Goal: Navigation & Orientation: Find specific page/section

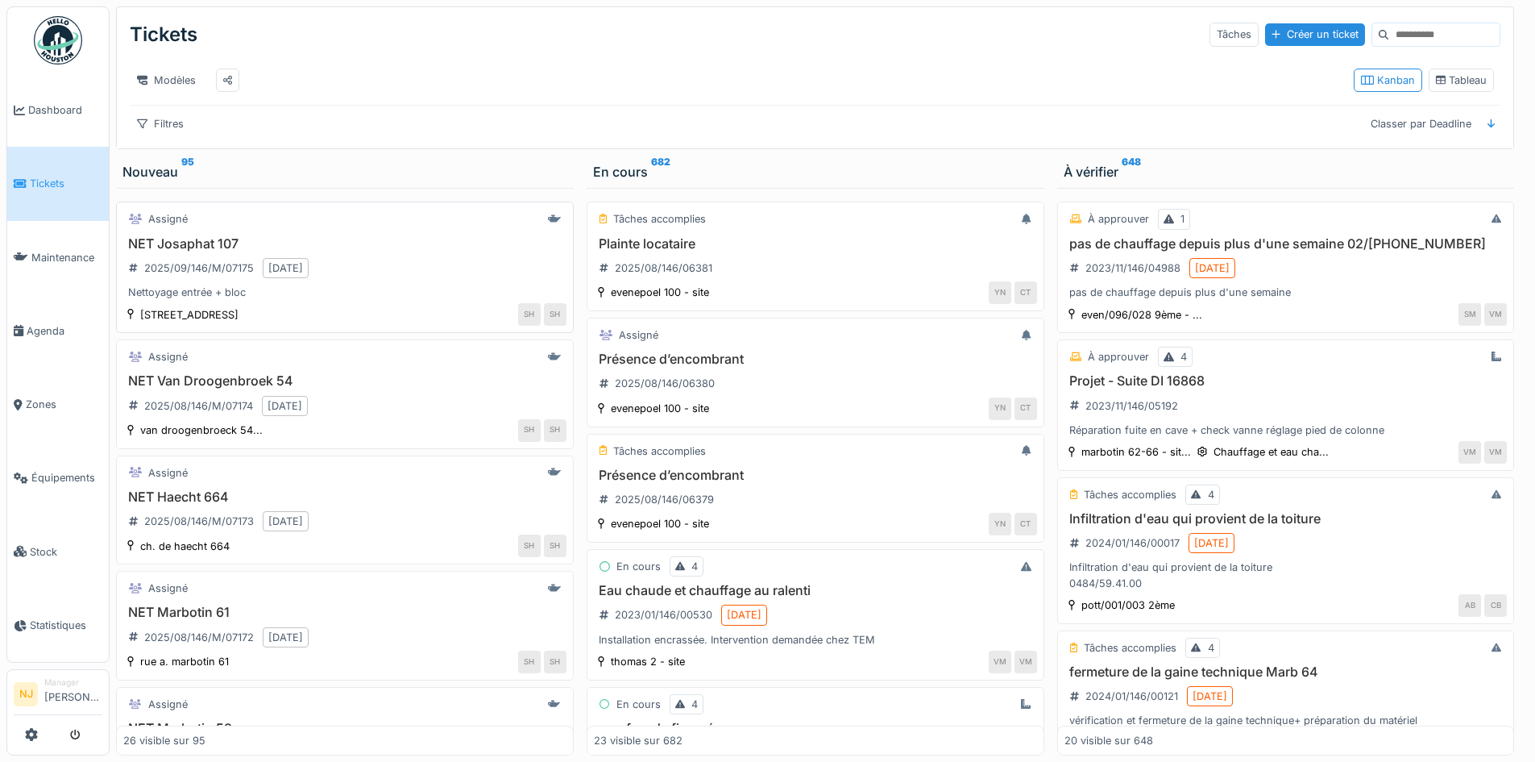
click at [188, 251] on h3 "NET Josaphat 107" at bounding box center [344, 243] width 443 height 15
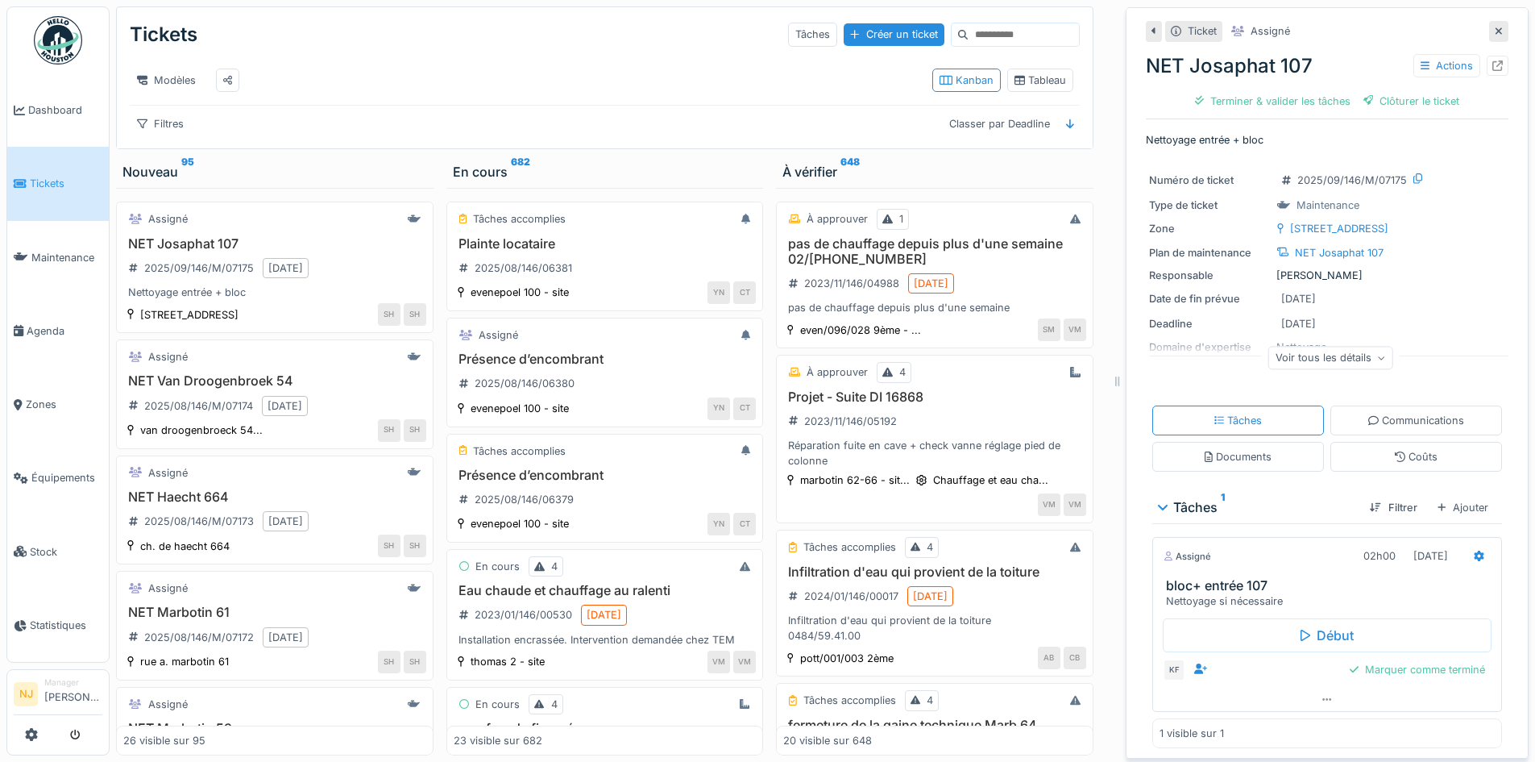
scroll to position [5, 0]
click at [169, 382] on div "Assigné NET Van Droogenbroek 54 2025/08/146/M/07174 22/08/2025 van droogenbroec…" at bounding box center [275, 394] width 318 height 110
click at [233, 388] on h3 "NET Van Droogenbroek 54" at bounding box center [274, 380] width 303 height 15
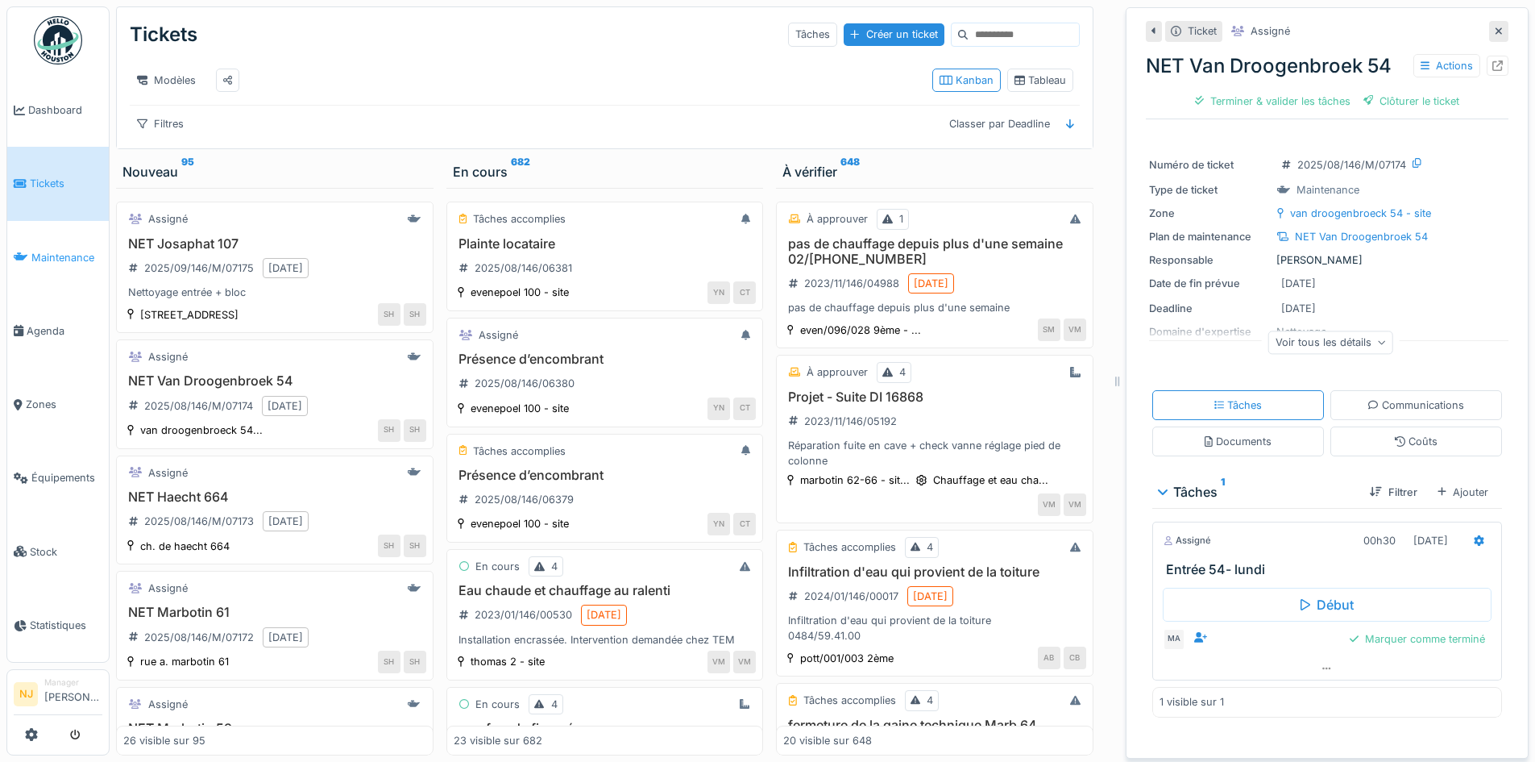
click at [51, 254] on span "Maintenance" at bounding box center [66, 257] width 71 height 15
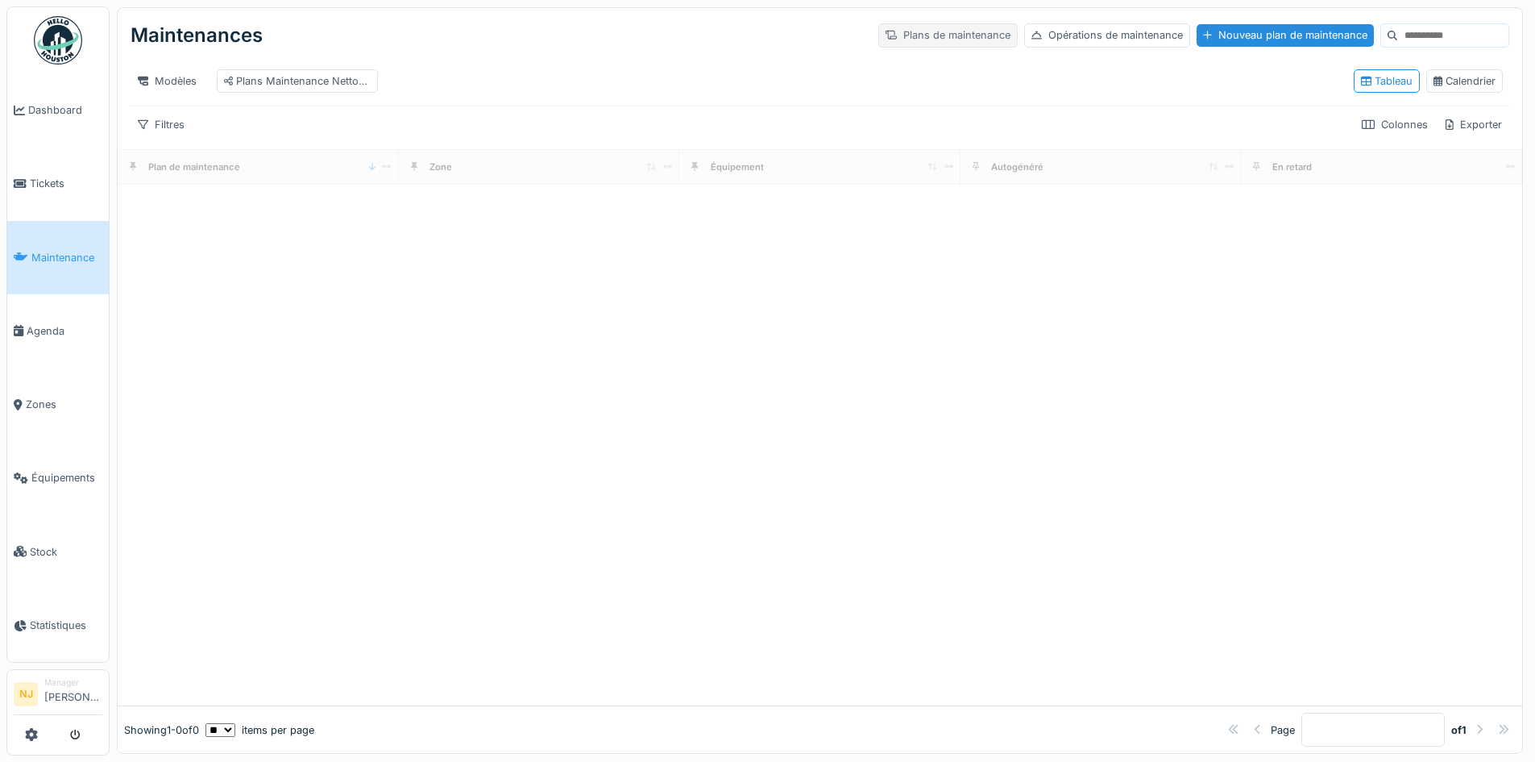
click at [896, 39] on div "Plans de maintenance" at bounding box center [947, 34] width 139 height 23
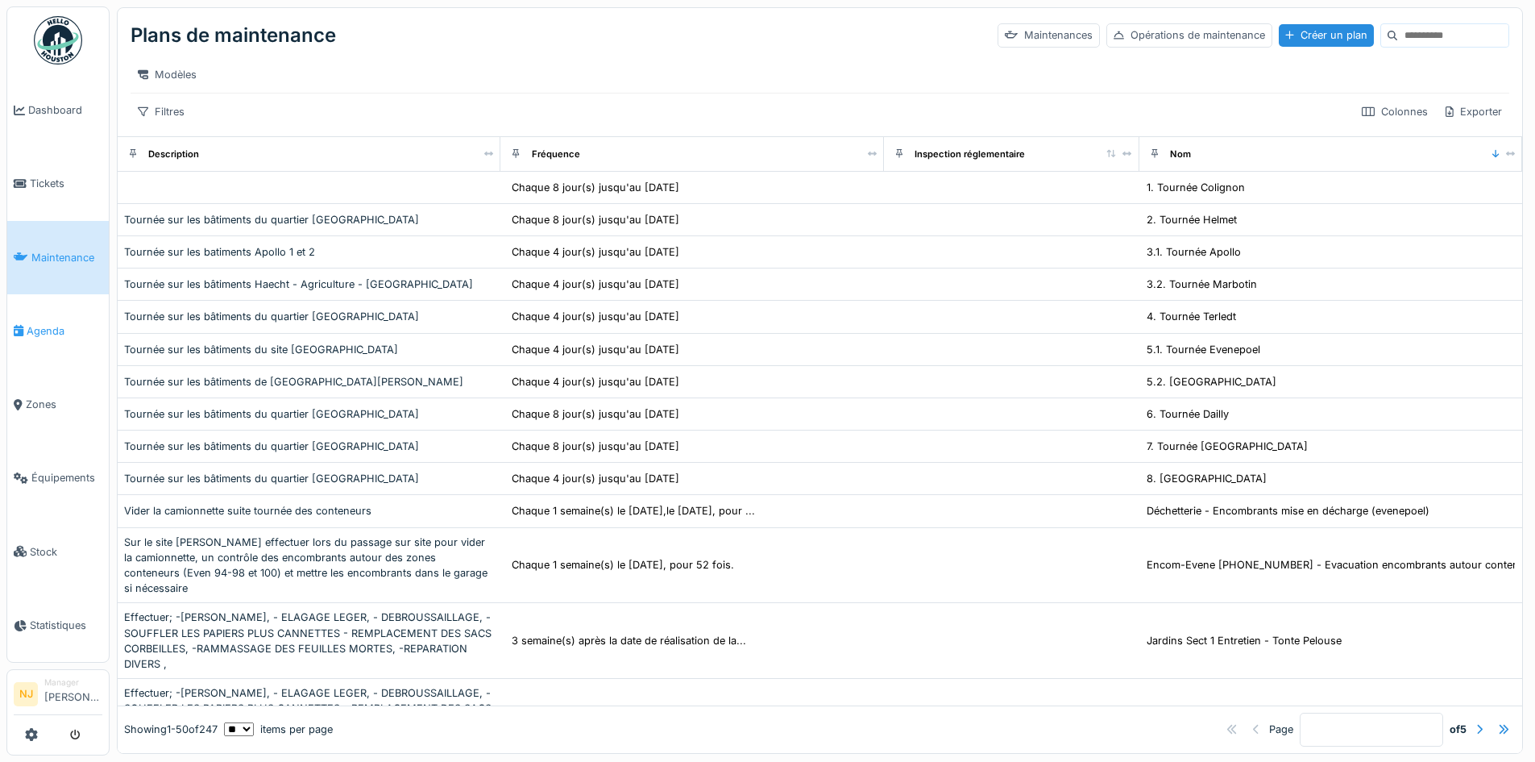
click at [52, 323] on span "Agenda" at bounding box center [65, 330] width 76 height 15
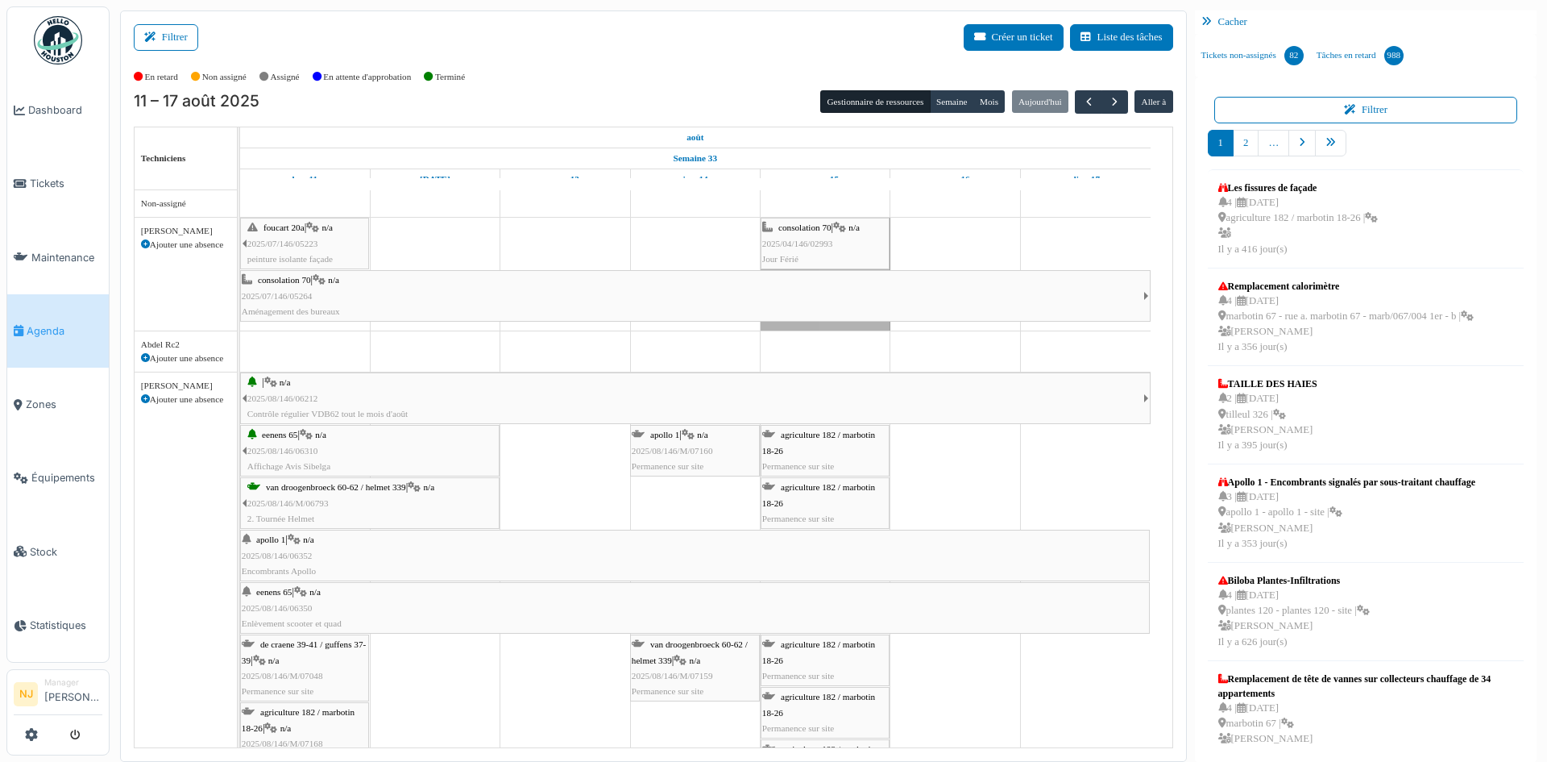
click at [276, 280] on span "consolation 70" at bounding box center [284, 280] width 53 height 10
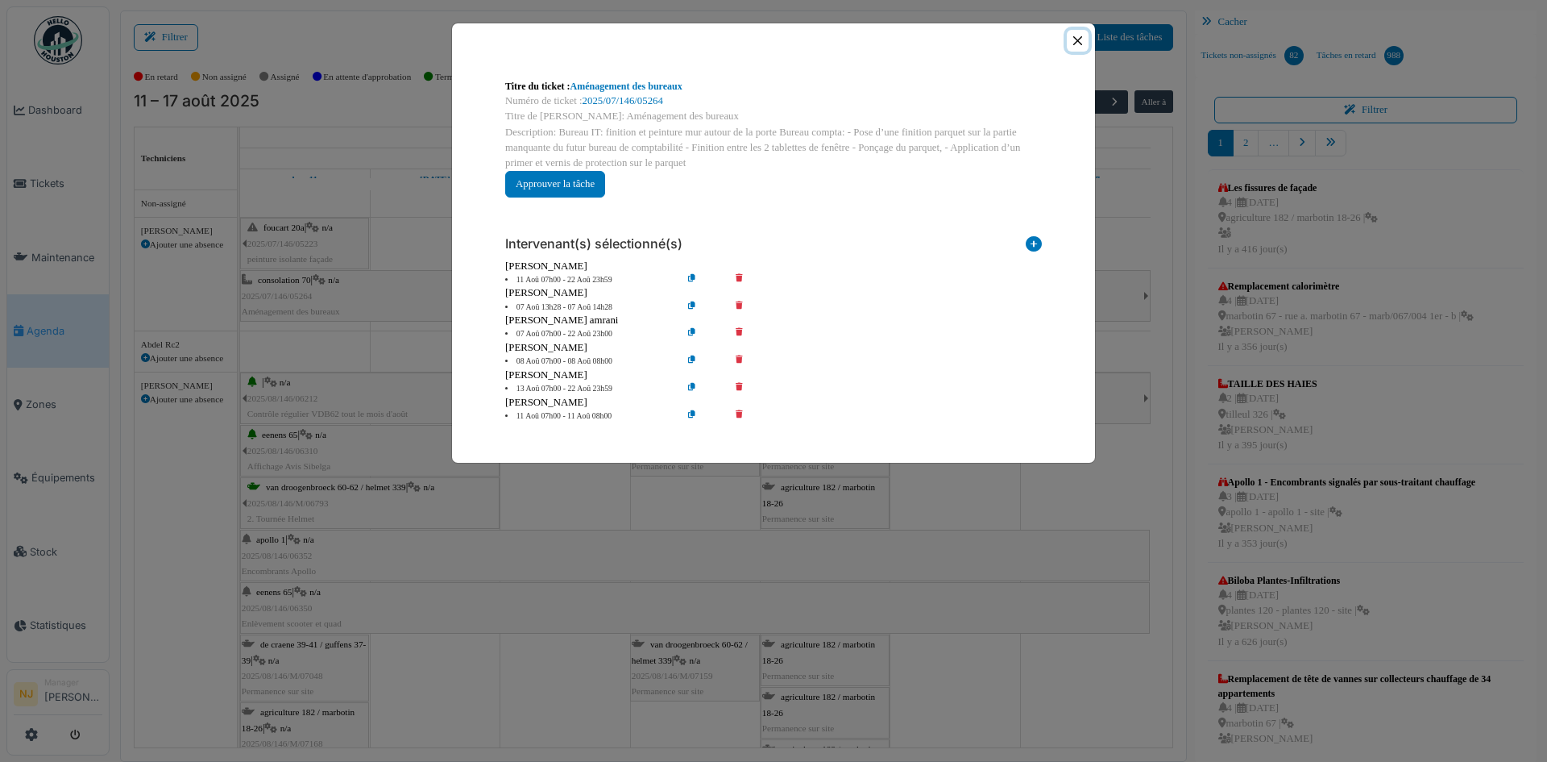
click at [1076, 38] on button "Close" at bounding box center [1078, 41] width 22 height 22
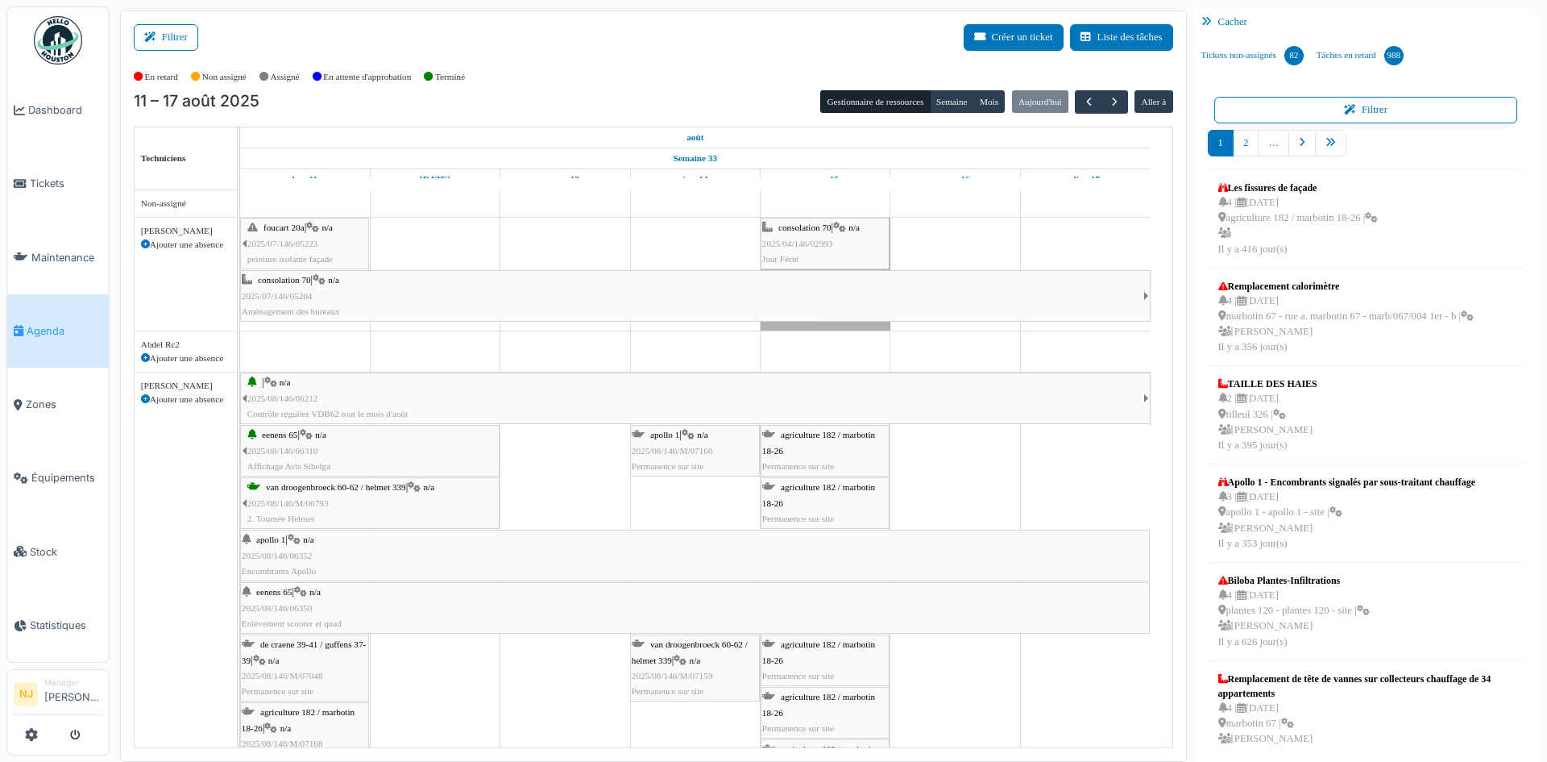
click at [289, 281] on span "consolation 70" at bounding box center [284, 280] width 53 height 10
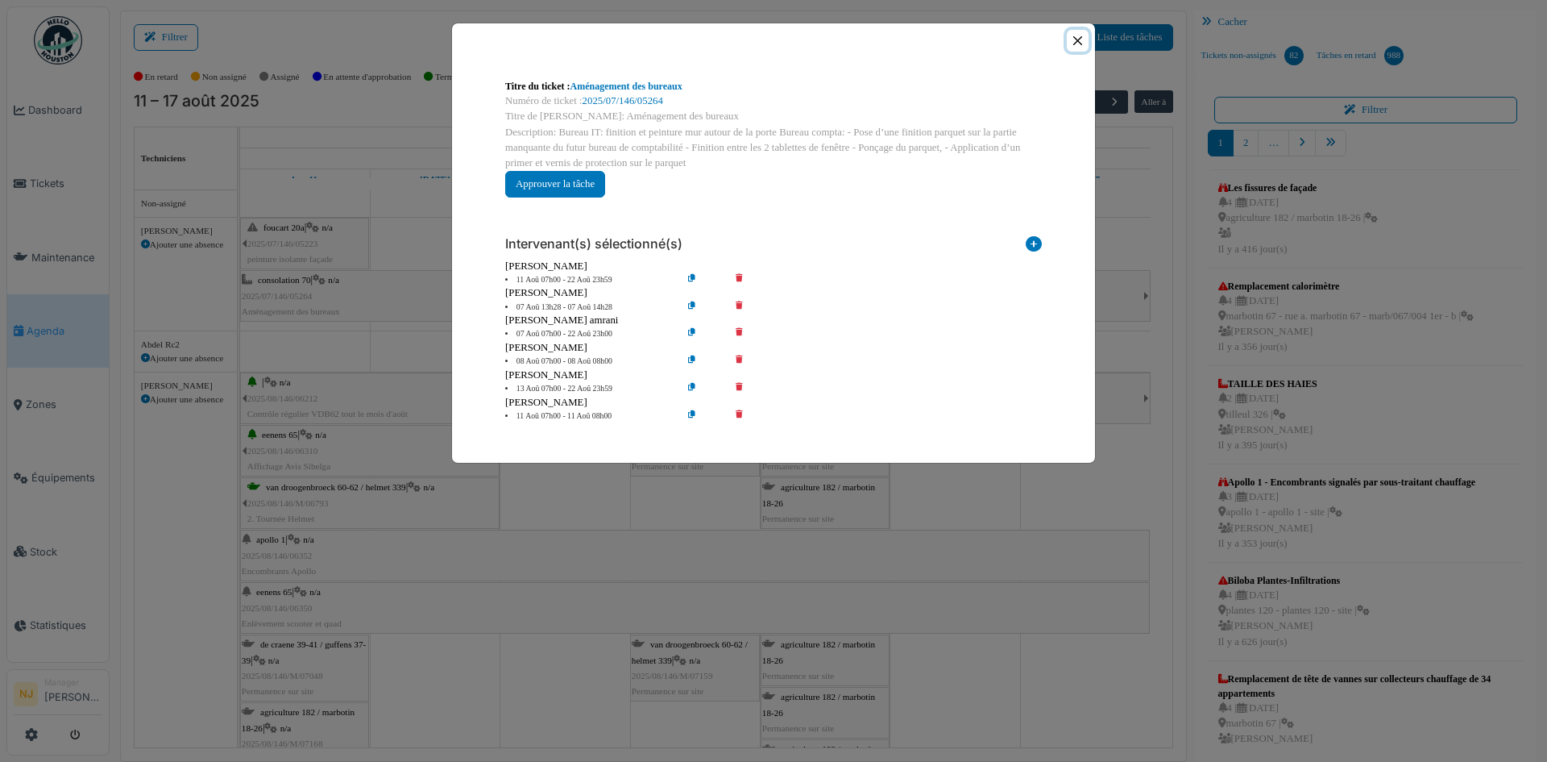
click at [1078, 39] on button "Close" at bounding box center [1078, 41] width 22 height 22
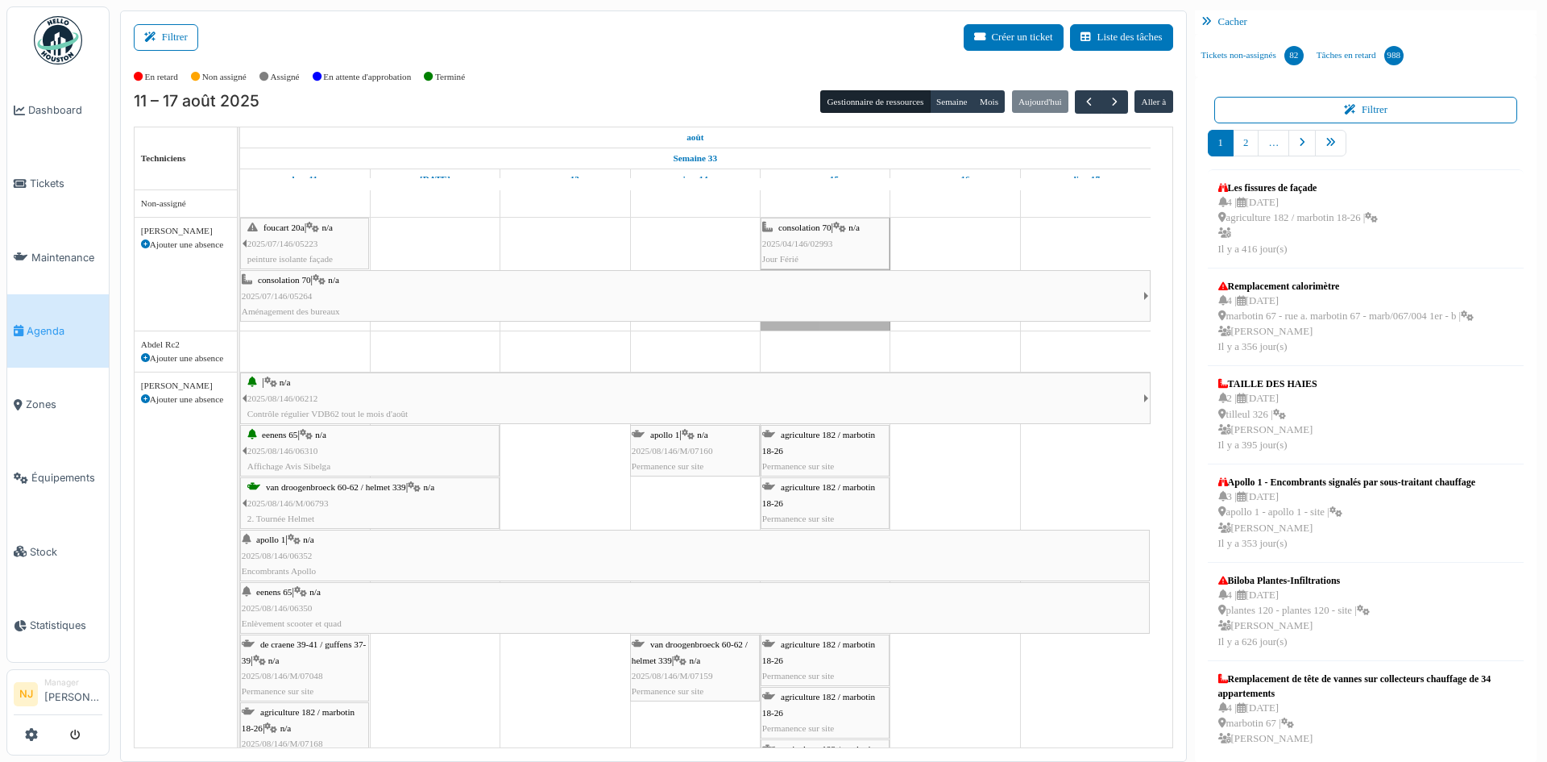
click at [304, 406] on div "| n/a 2025/08/146/06212 Contrôle régulier VDB62 tout le mois d'août" at bounding box center [695, 398] width 896 height 47
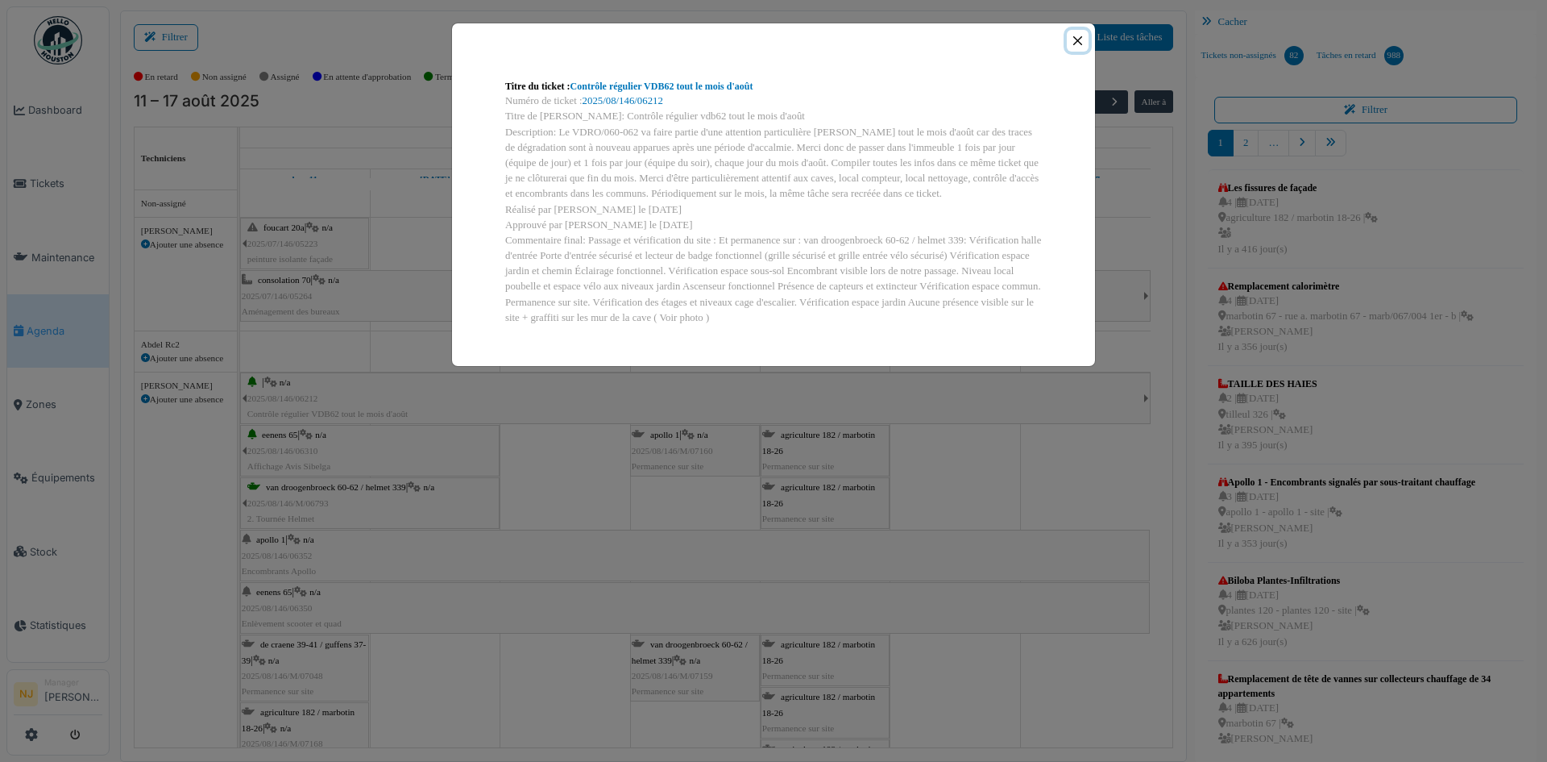
click at [1076, 39] on button "Close" at bounding box center [1078, 41] width 22 height 22
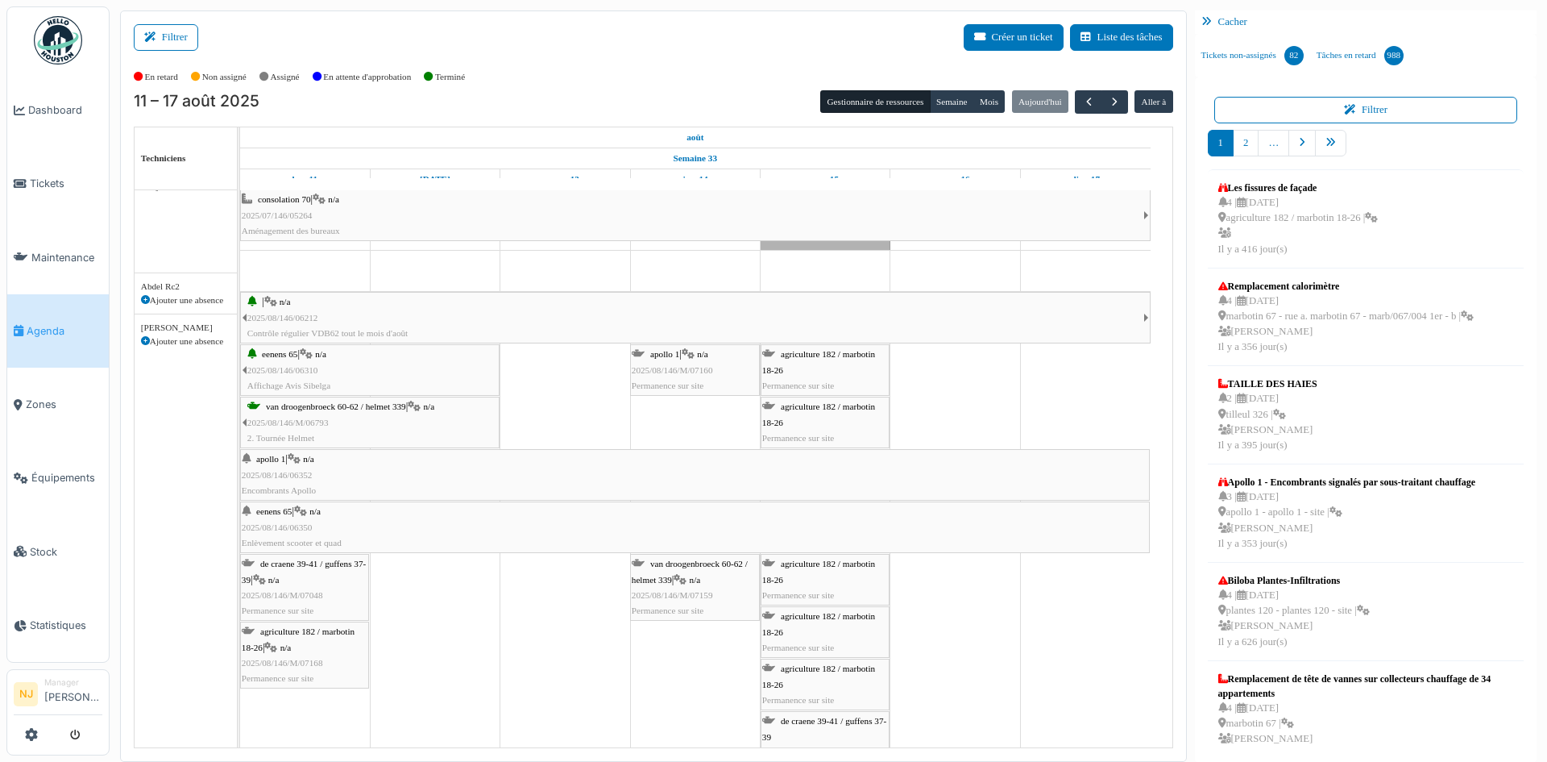
scroll to position [81, 0]
click at [300, 459] on icon at bounding box center [294, 459] width 13 height 10
click at [272, 466] on div "apollo 1 | n/a 2025/08/146/06352 Encombrants Apollo" at bounding box center [695, 474] width 907 height 47
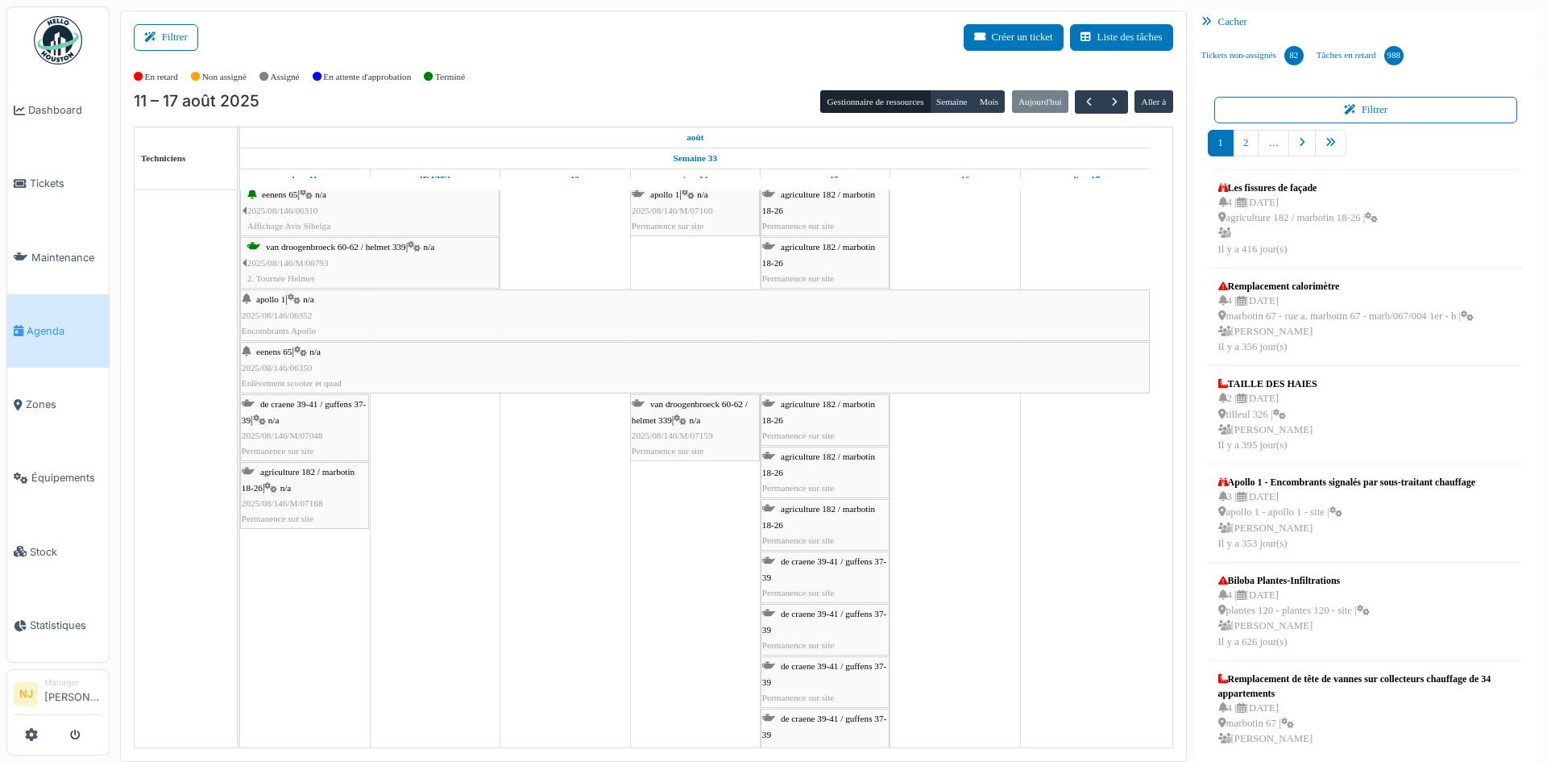
scroll to position [242, 0]
click at [326, 402] on span "de craene 39-41 / guffens 37-39" at bounding box center [304, 409] width 124 height 25
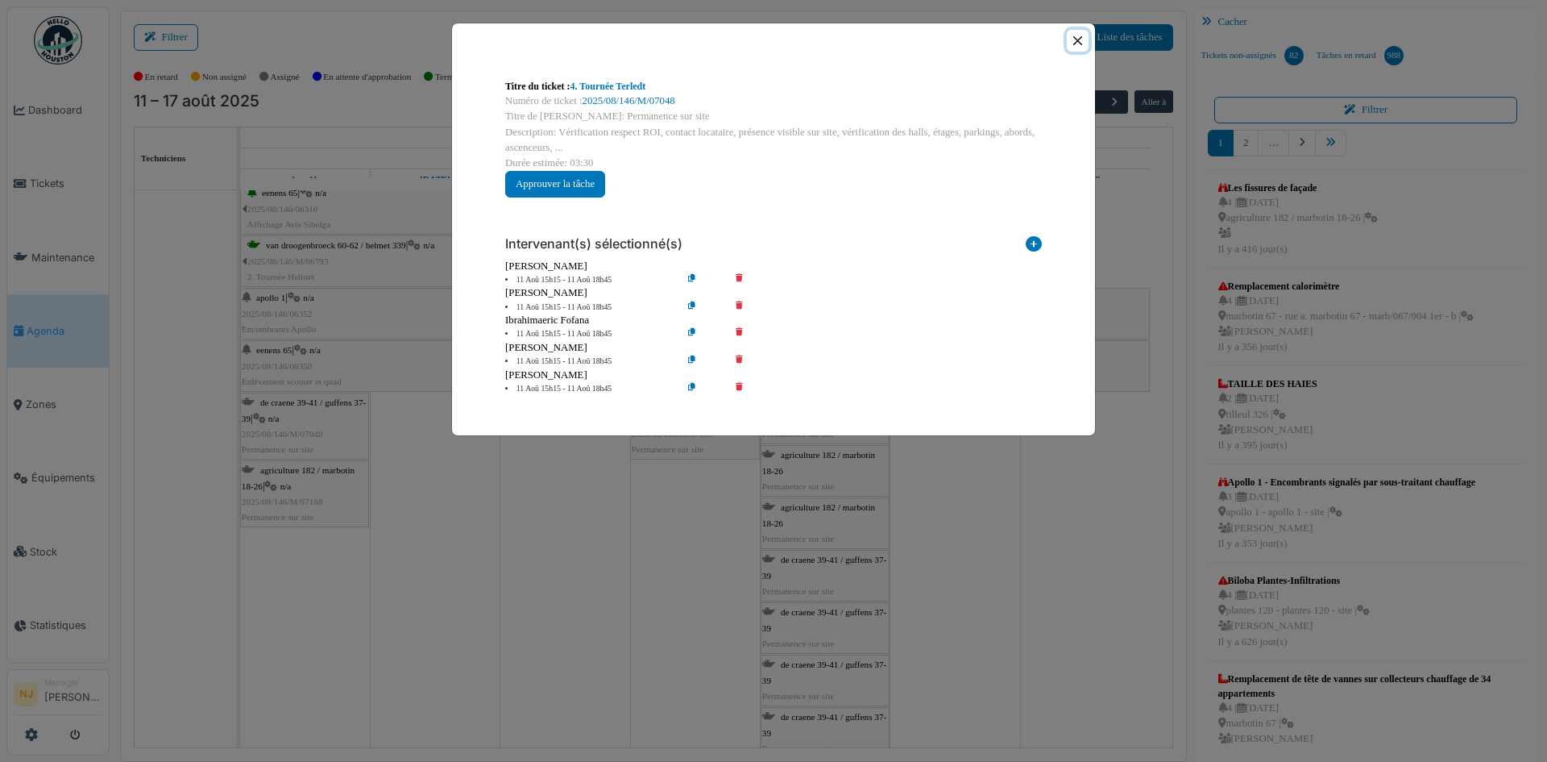
click at [1074, 36] on button "Close" at bounding box center [1078, 41] width 22 height 22
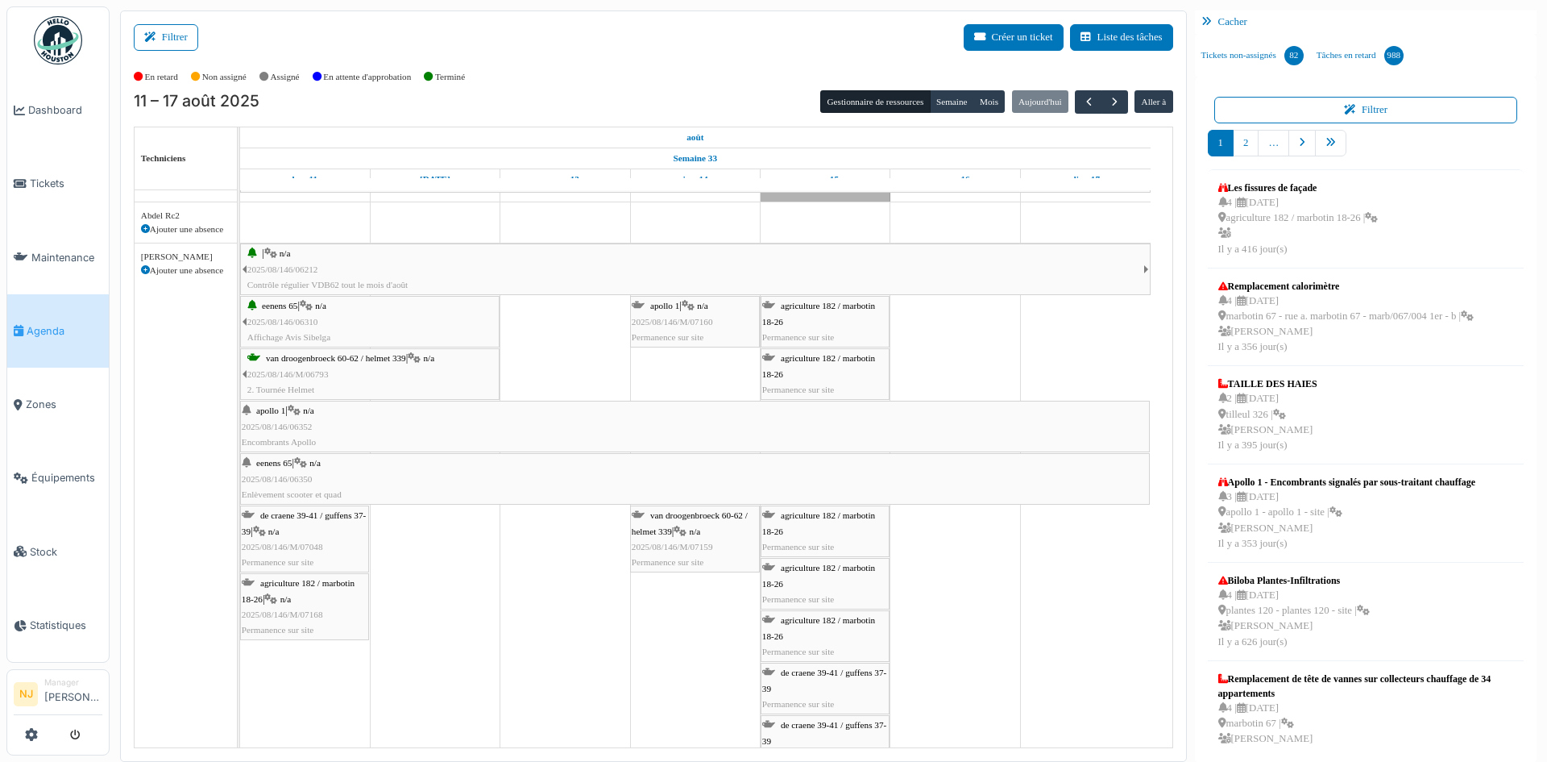
scroll to position [161, 0]
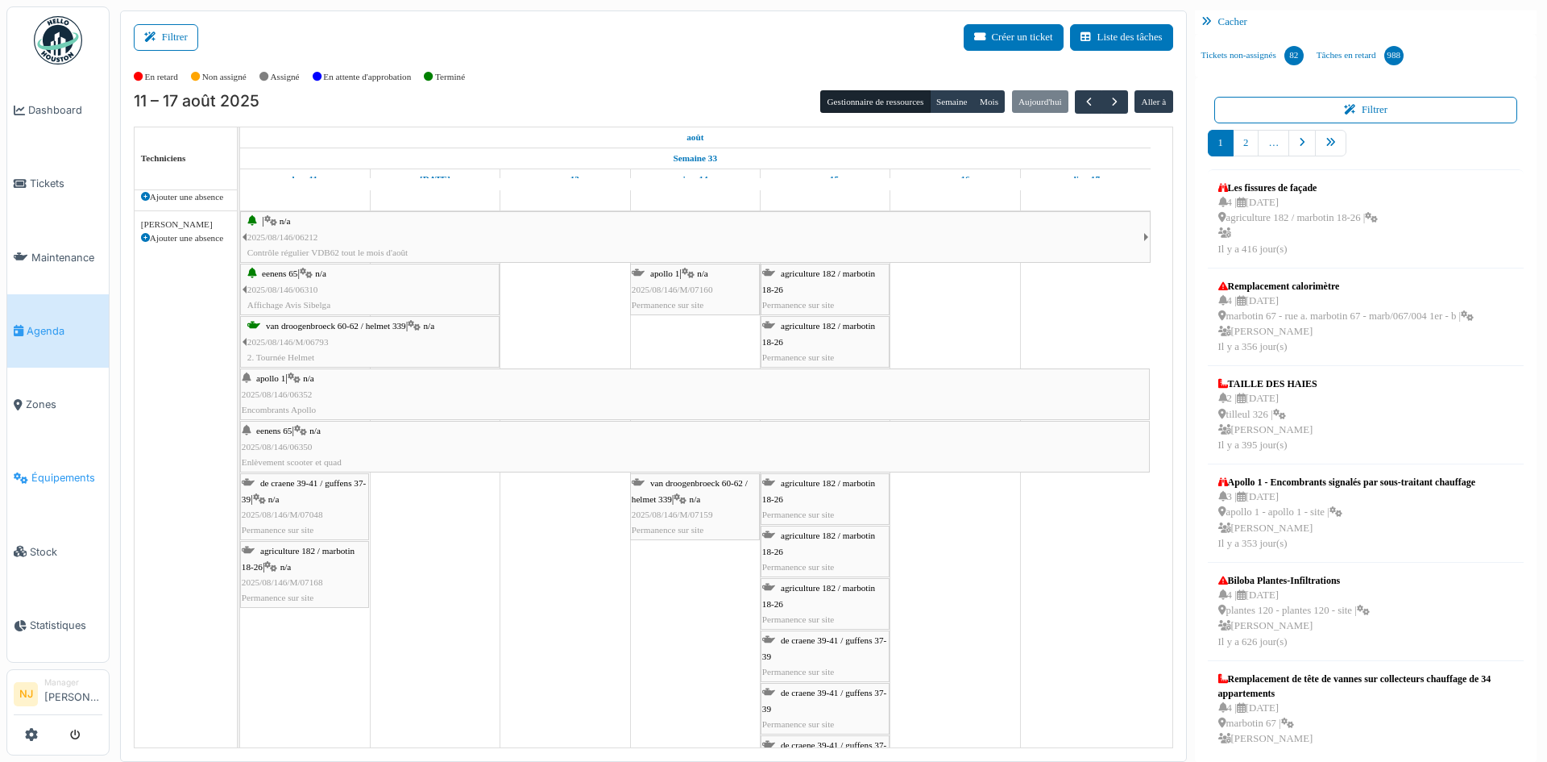
click at [60, 470] on span "Équipements" at bounding box center [66, 477] width 71 height 15
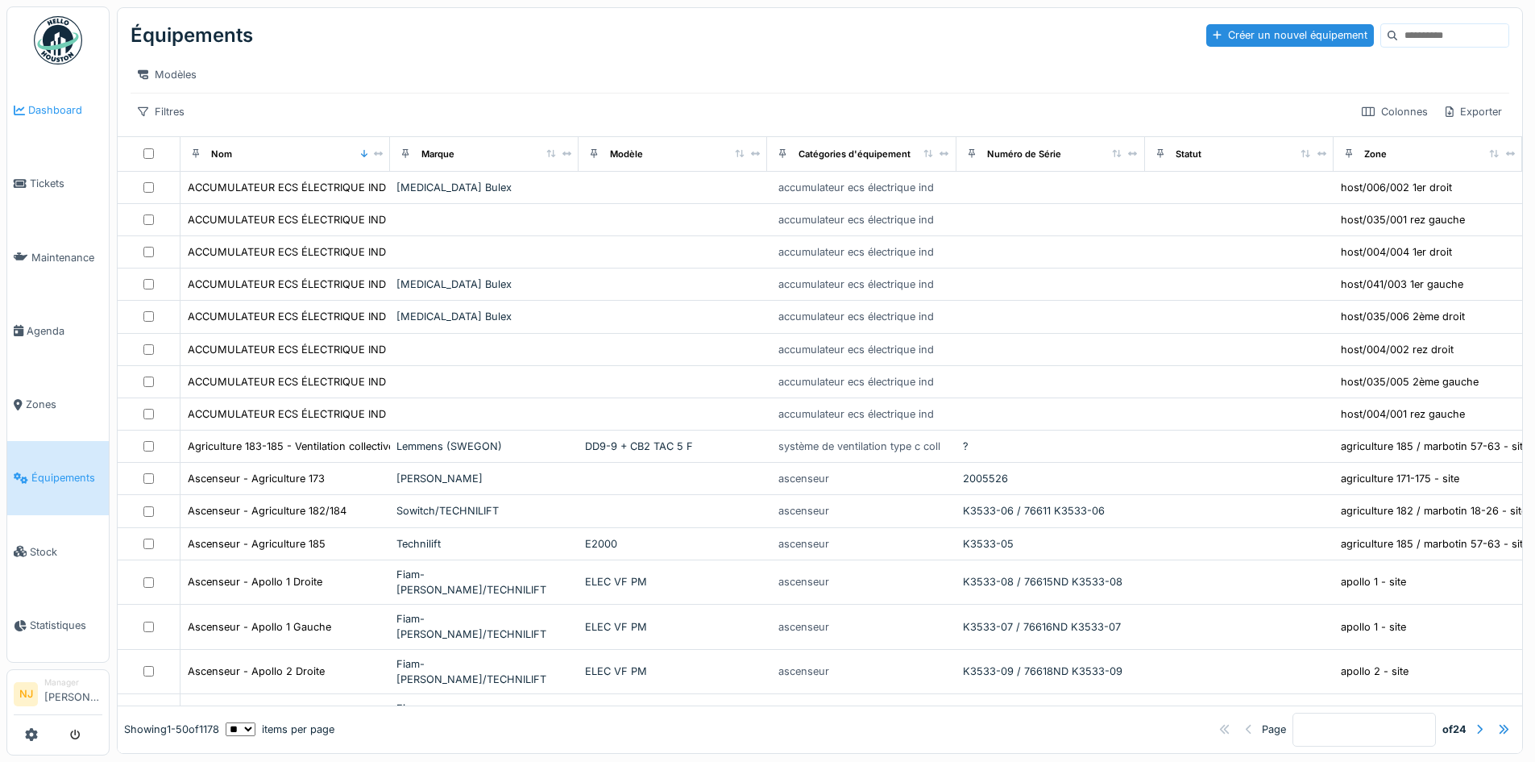
click at [53, 103] on span "Dashboard" at bounding box center [65, 109] width 74 height 15
click at [46, 251] on span "Maintenance" at bounding box center [66, 257] width 71 height 15
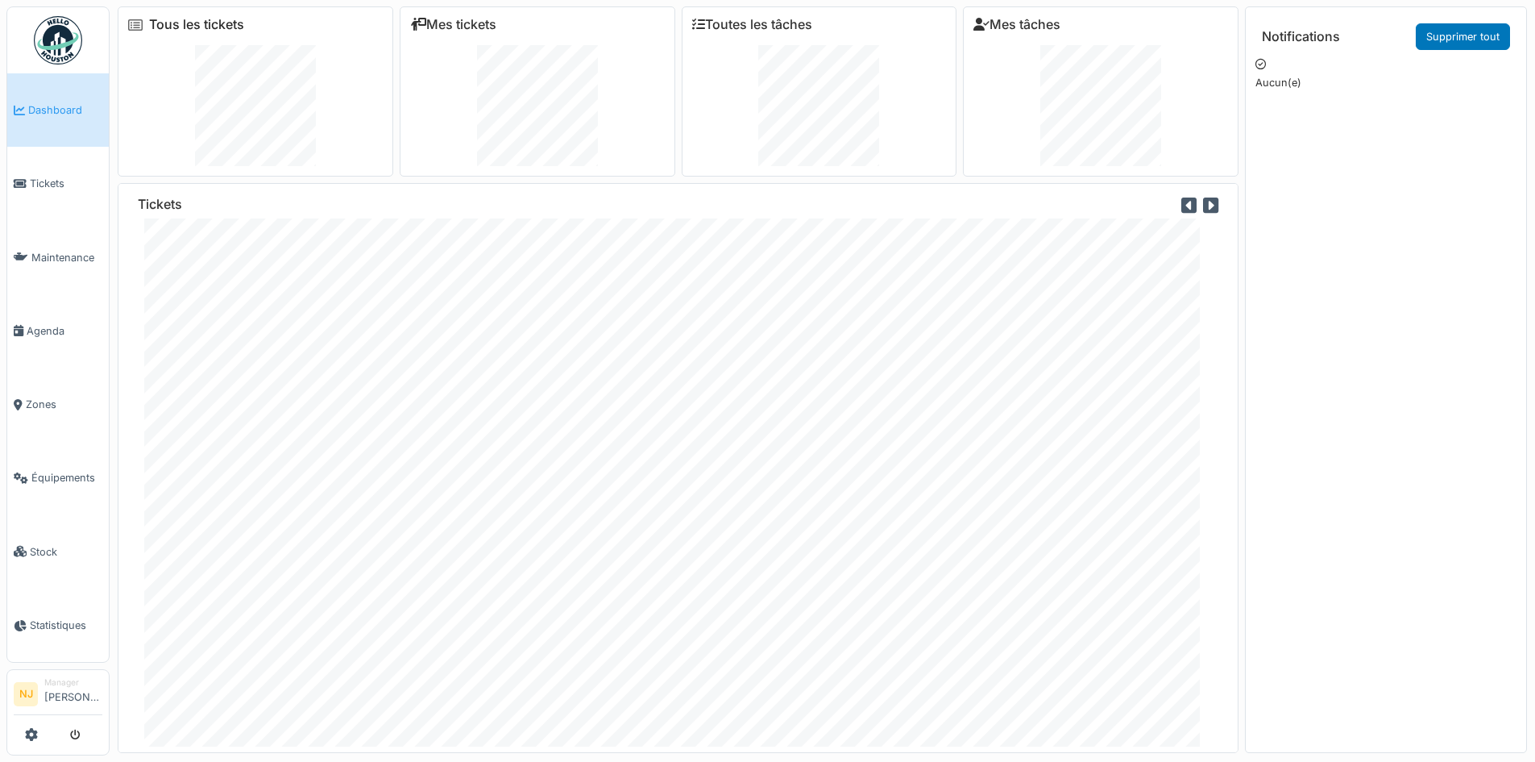
click at [190, 23] on link "Tous les tickets" at bounding box center [196, 24] width 95 height 15
click at [58, 106] on span "Dashboard" at bounding box center [65, 109] width 74 height 15
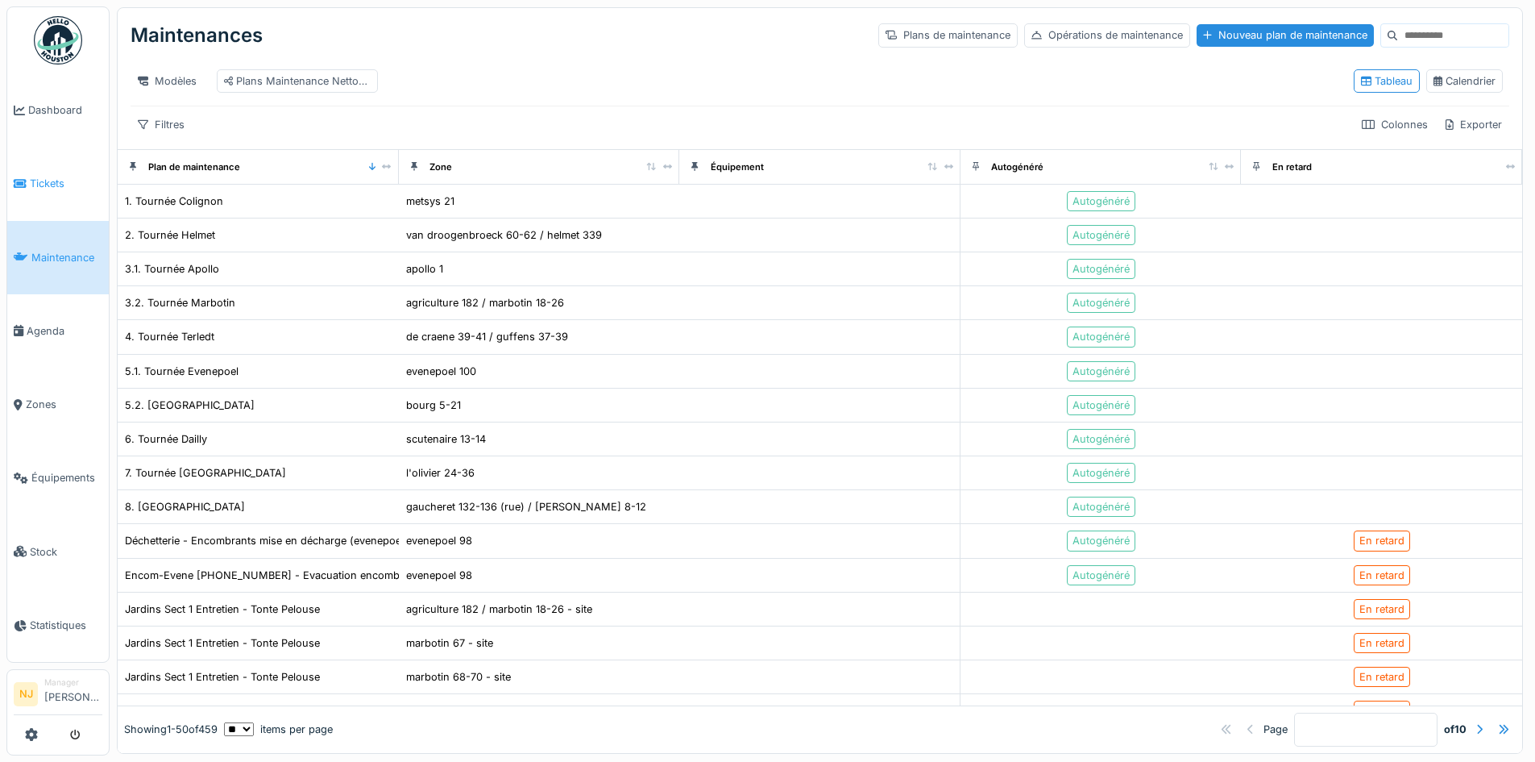
click at [78, 177] on span "Tickets" at bounding box center [66, 183] width 73 height 15
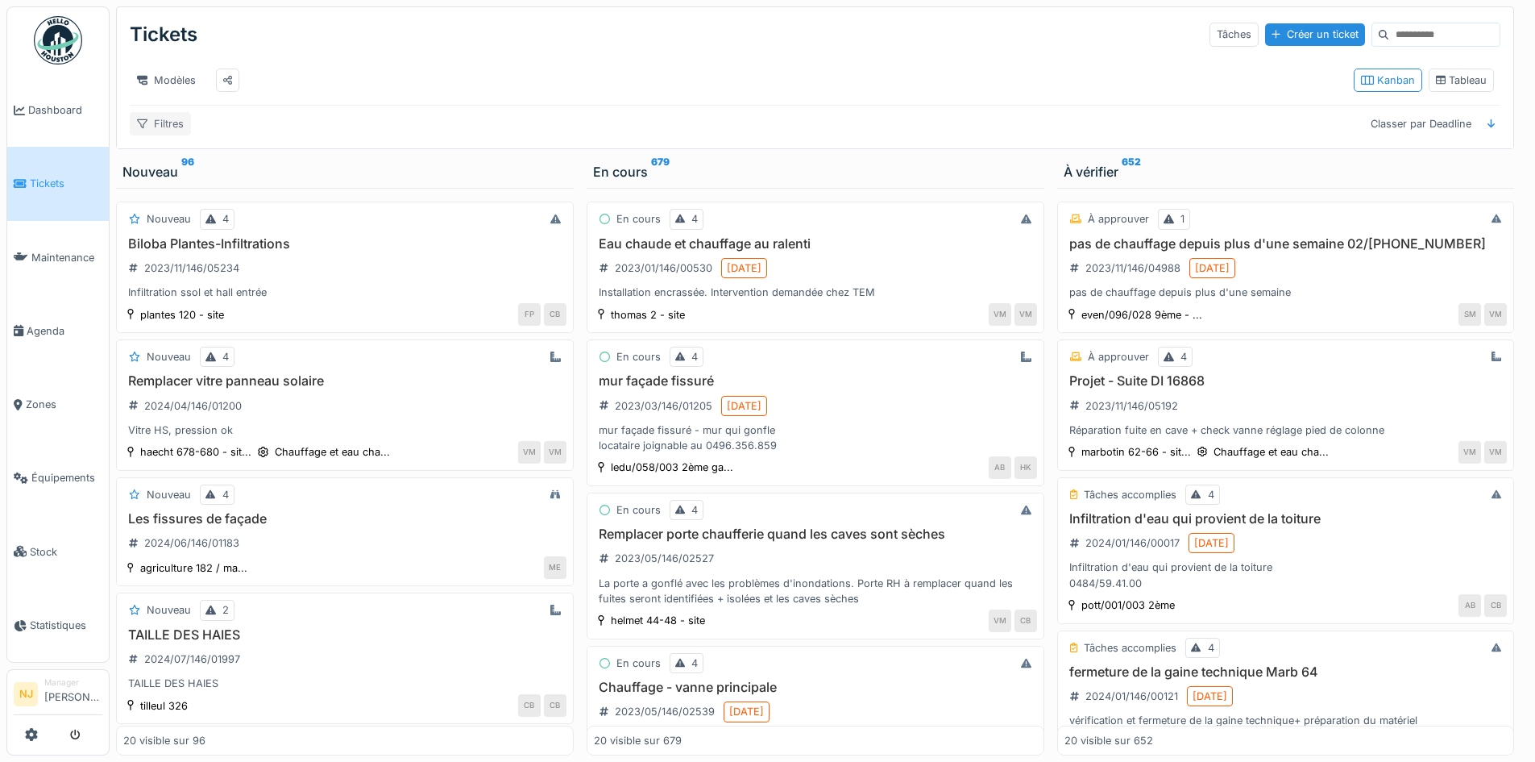
click at [167, 135] on div "Filtres" at bounding box center [160, 123] width 61 height 23
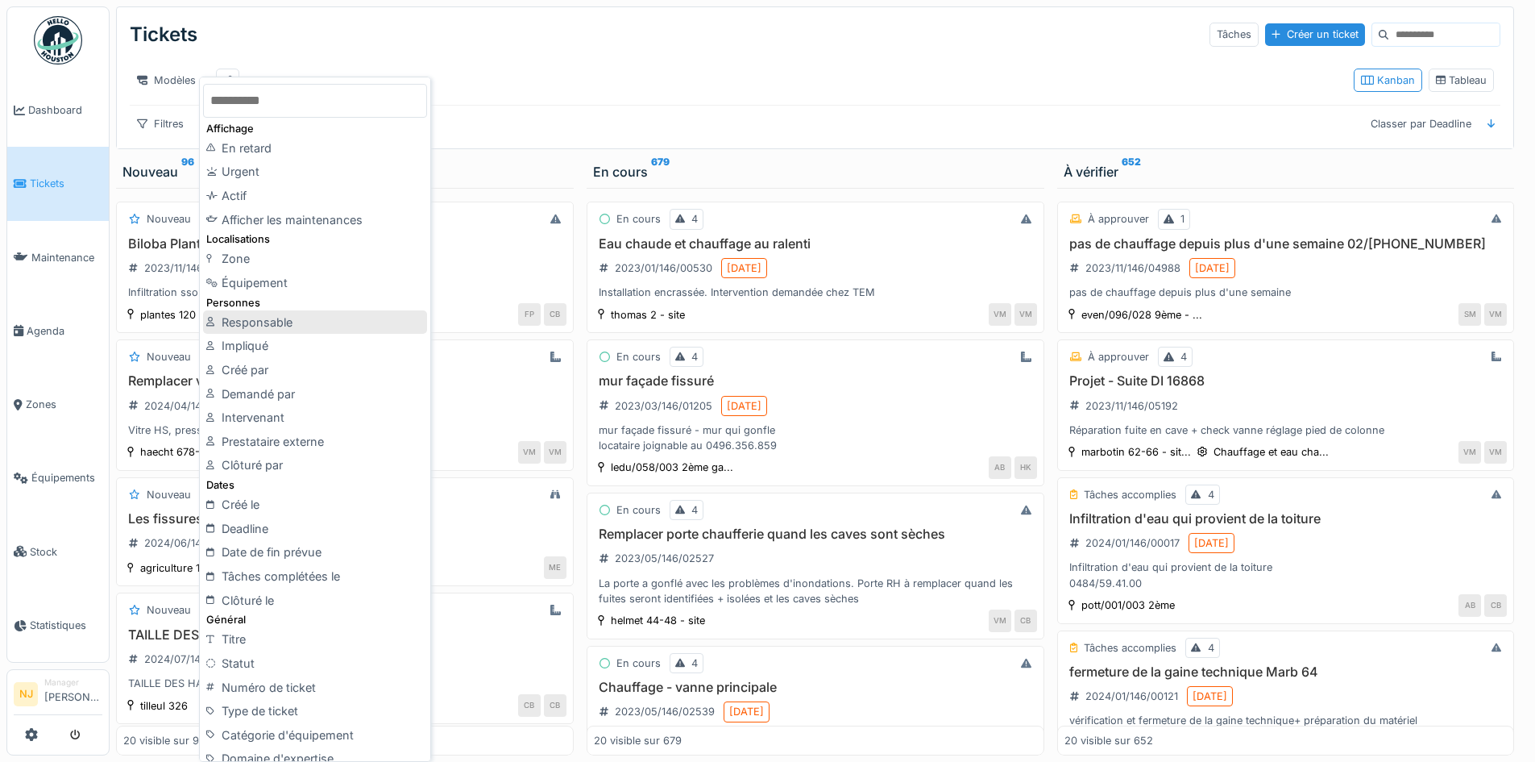
click at [279, 317] on div "Responsable" at bounding box center [315, 322] width 224 height 24
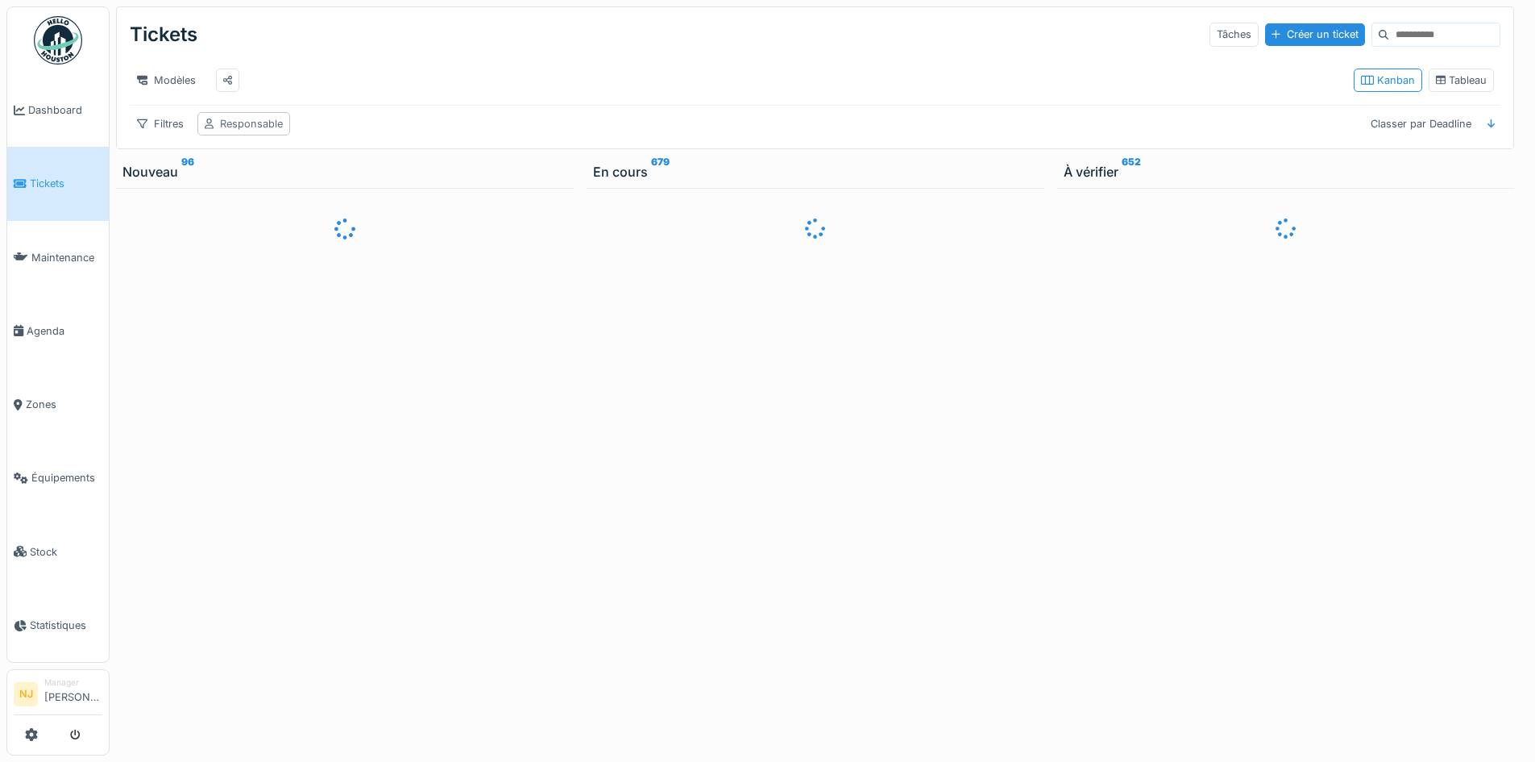
click at [230, 131] on div "Responsable" at bounding box center [251, 123] width 63 height 15
click at [279, 214] on div "Responsable" at bounding box center [258, 213] width 93 height 18
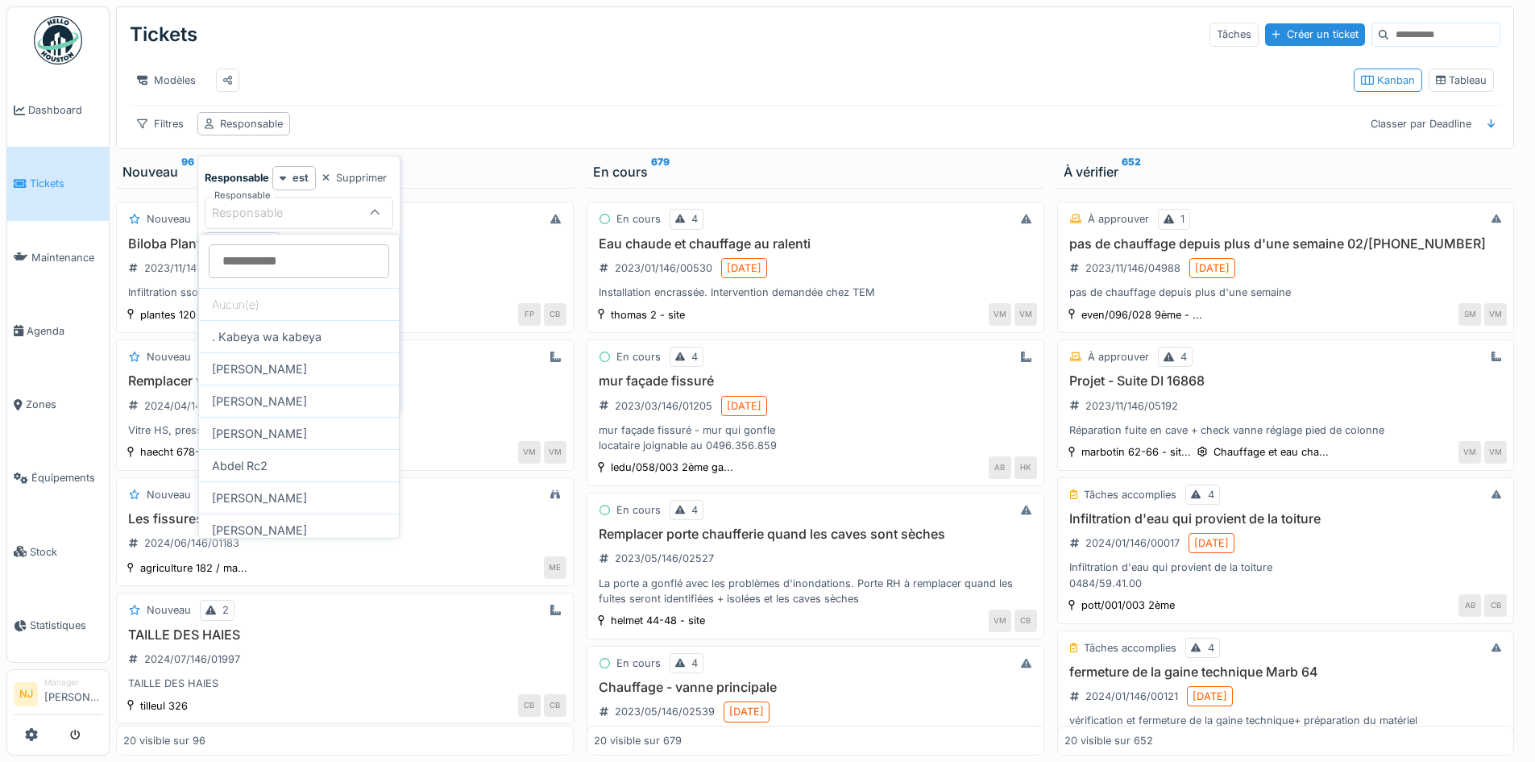
click at [242, 269] on input "Responsable" at bounding box center [299, 261] width 181 height 34
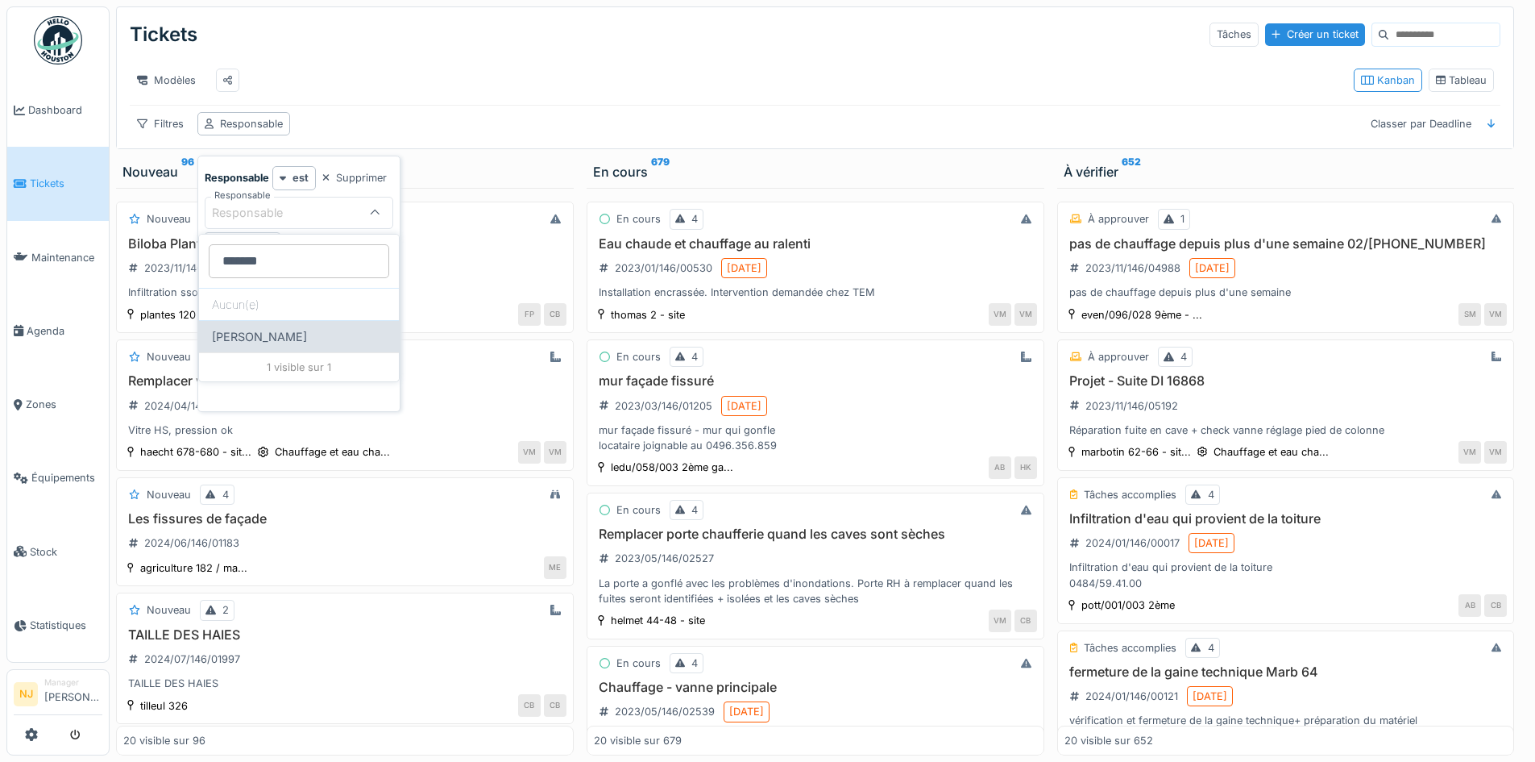
type input "*******"
click at [264, 334] on div "[PERSON_NAME]" at bounding box center [299, 336] width 200 height 32
type input "*****"
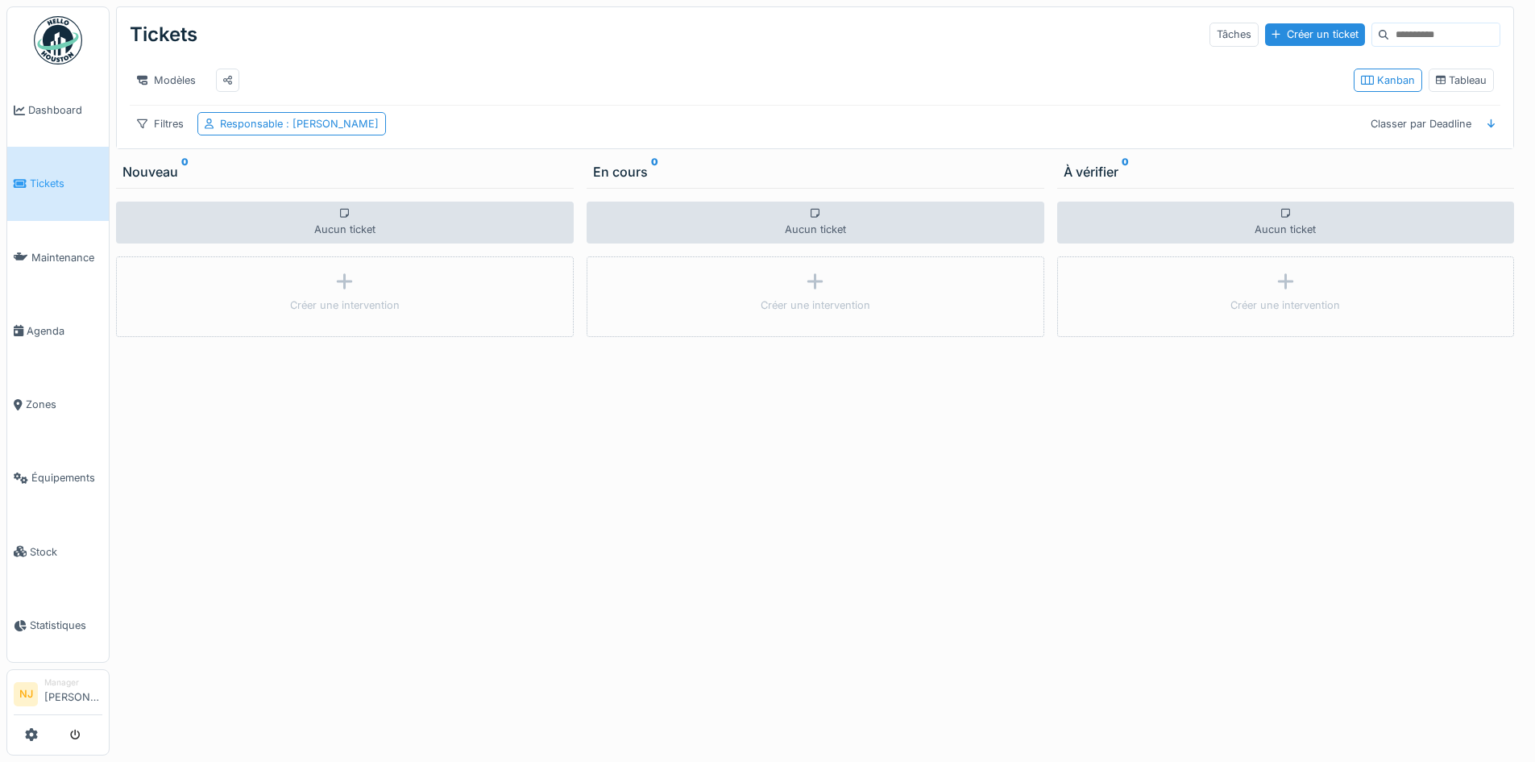
click at [527, 86] on div "Modèles" at bounding box center [735, 80] width 1211 height 36
click at [35, 105] on span "Dashboard" at bounding box center [65, 109] width 74 height 15
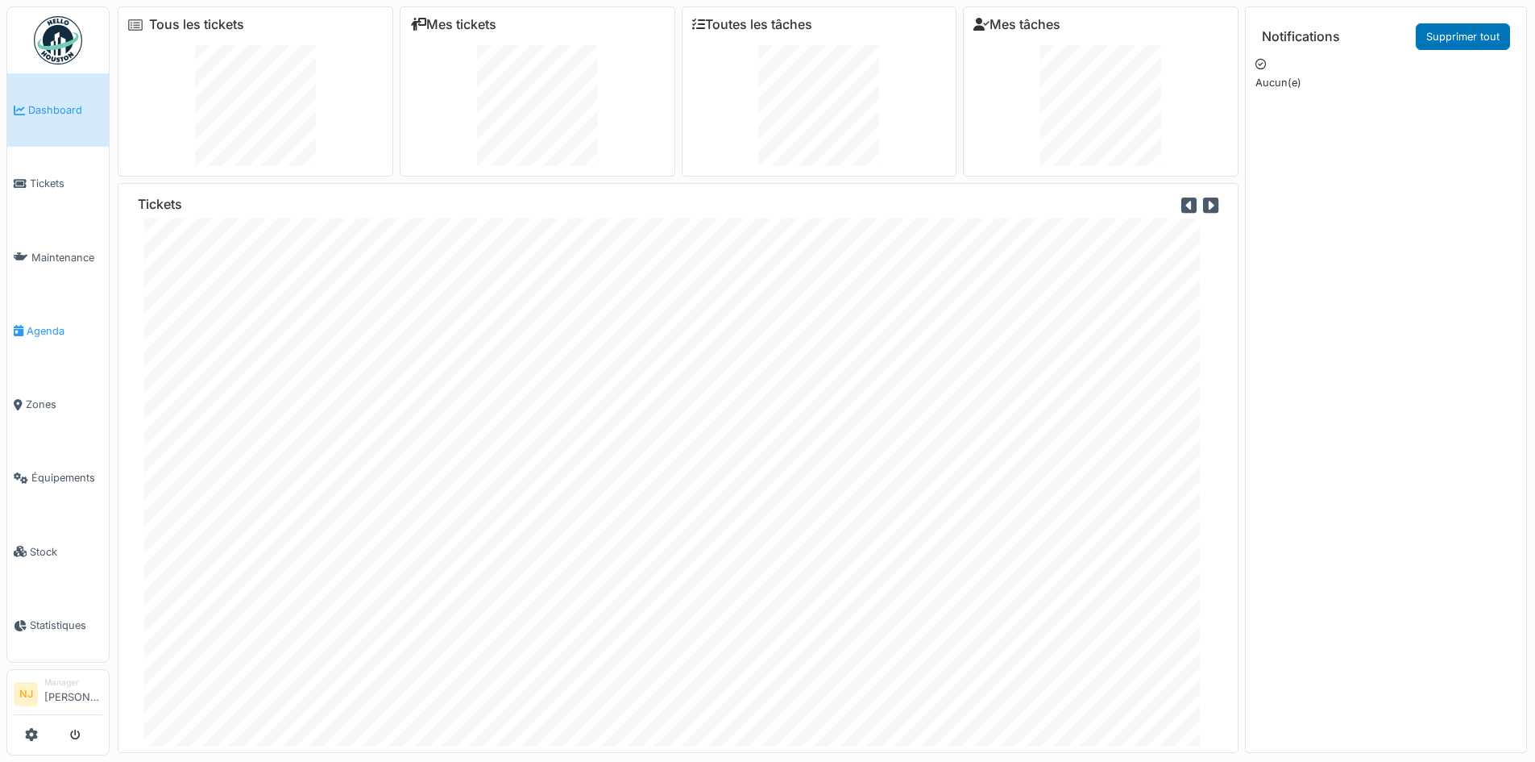
click at [58, 323] on span "Agenda" at bounding box center [65, 330] width 76 height 15
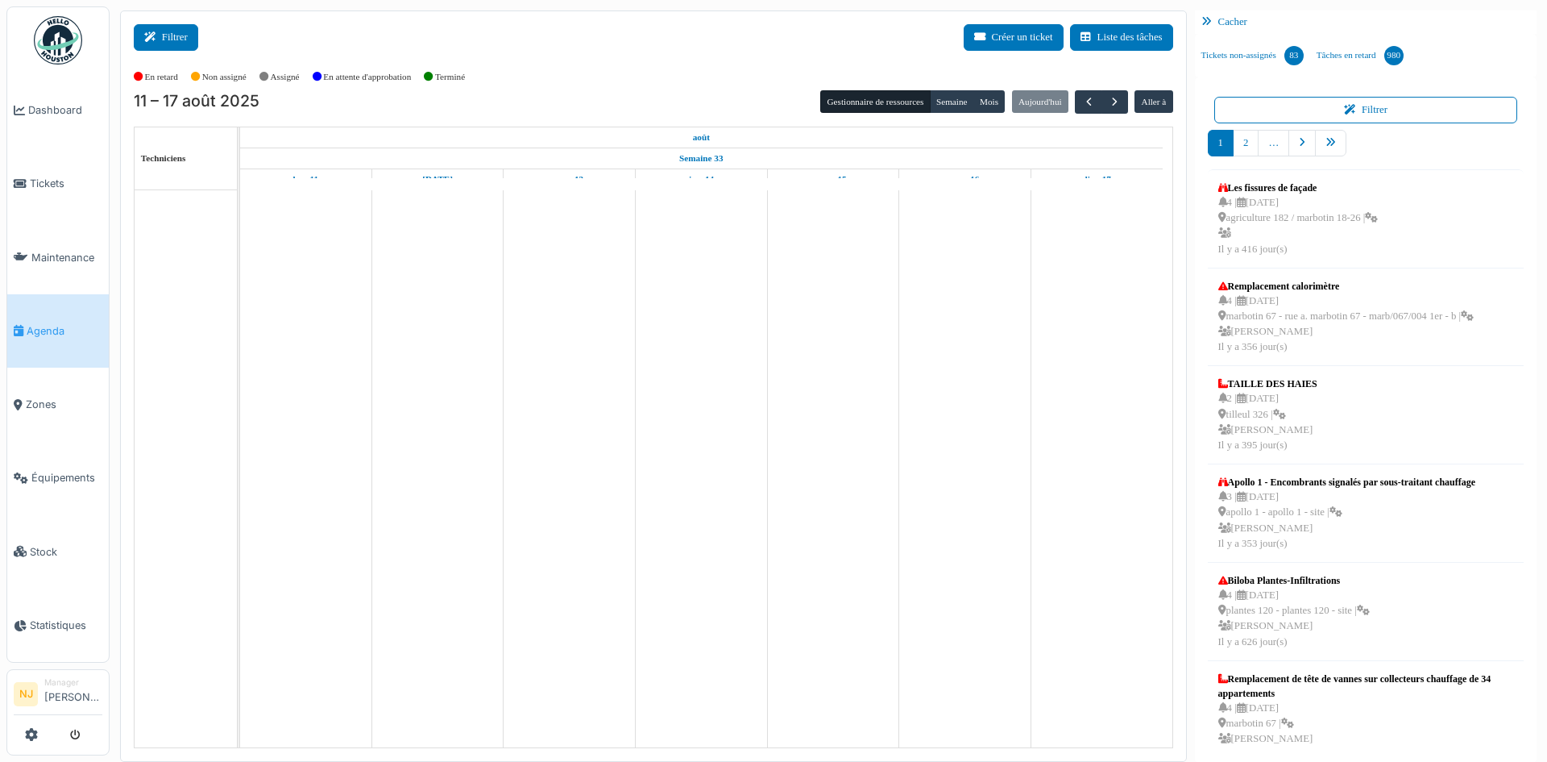
click at [186, 36] on button "Filtrer" at bounding box center [166, 37] width 64 height 27
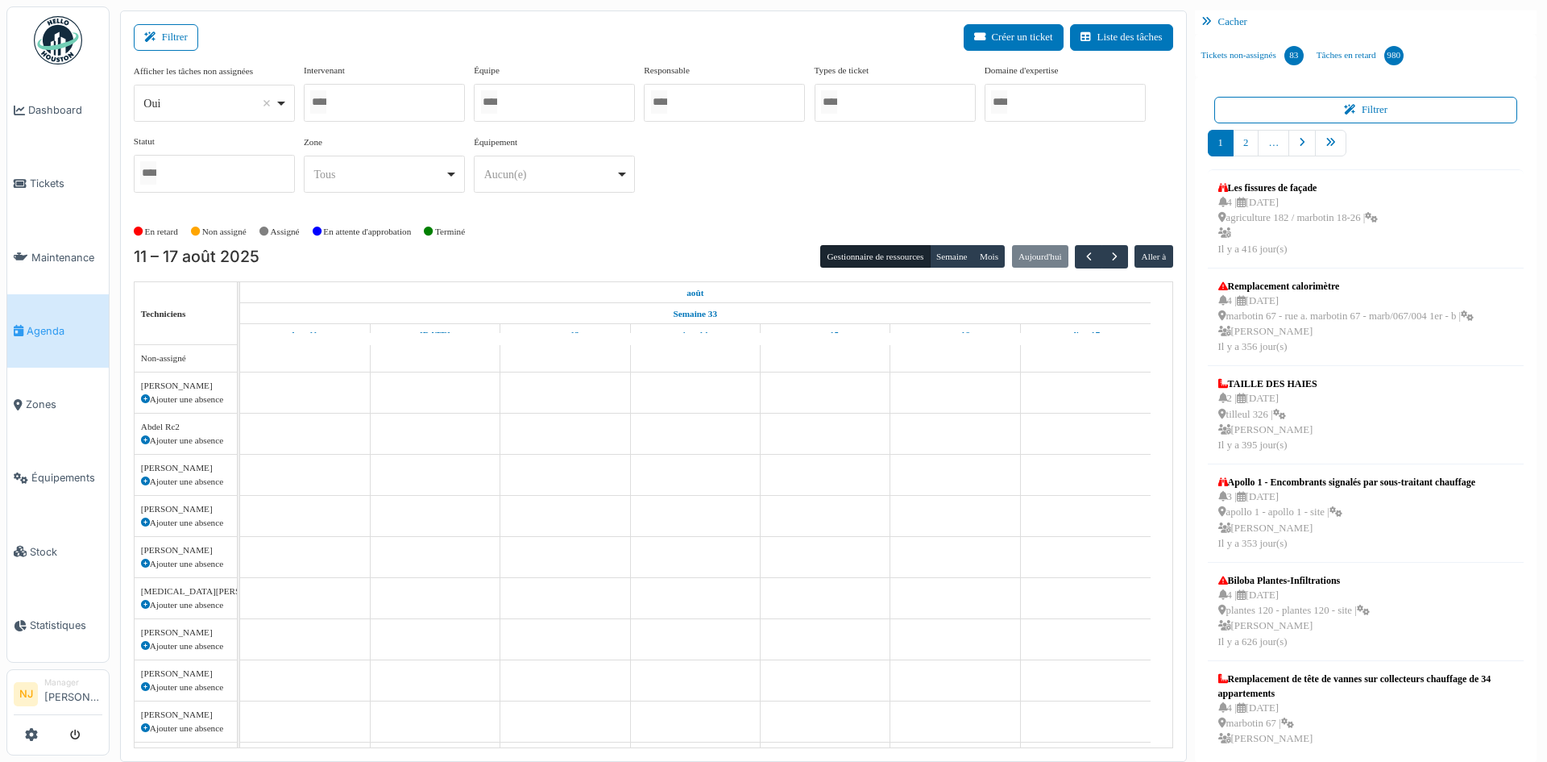
click at [356, 102] on div at bounding box center [384, 103] width 161 height 38
type input "*****"
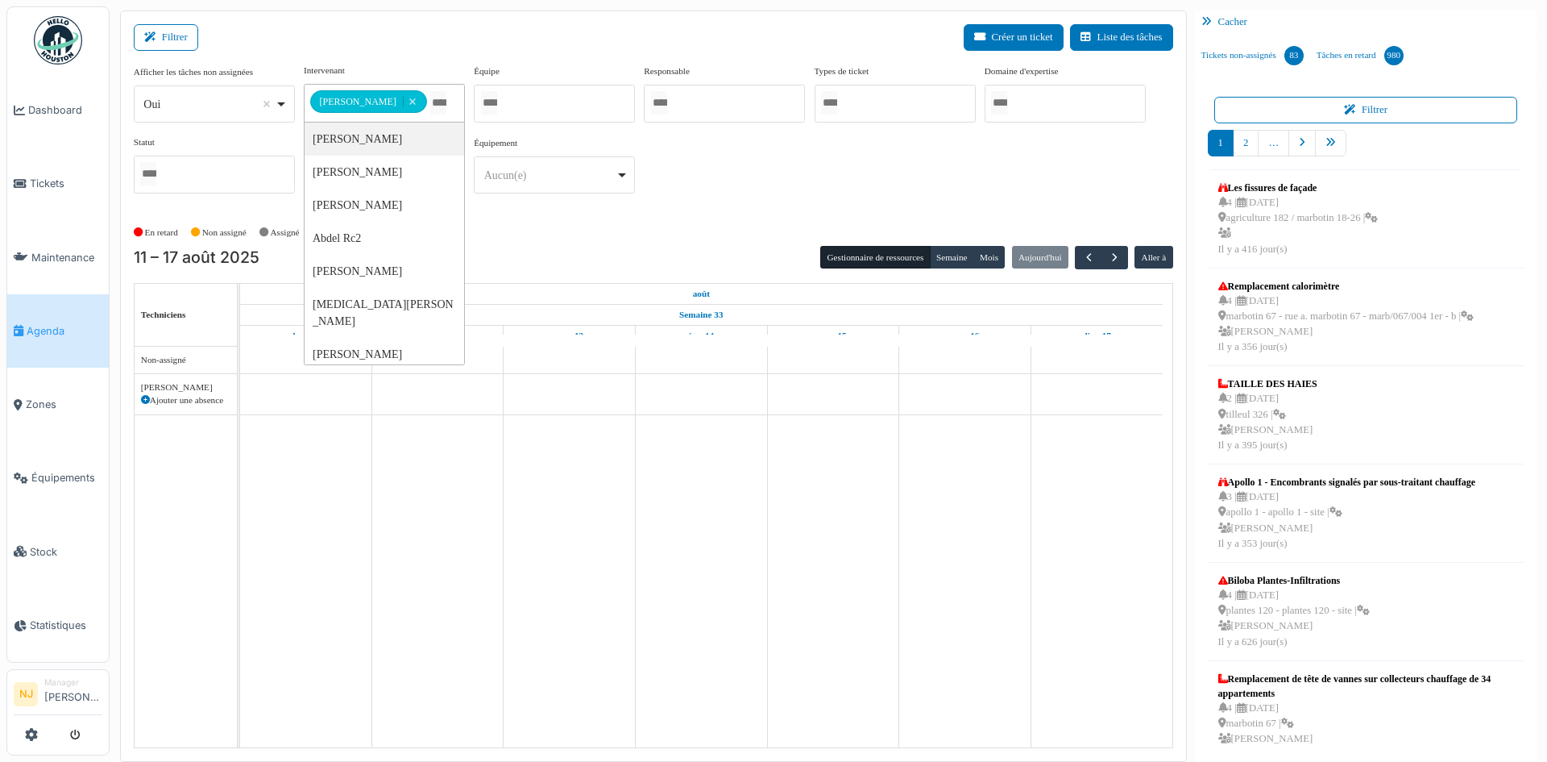
click at [783, 188] on div "**********" at bounding box center [654, 135] width 1040 height 143
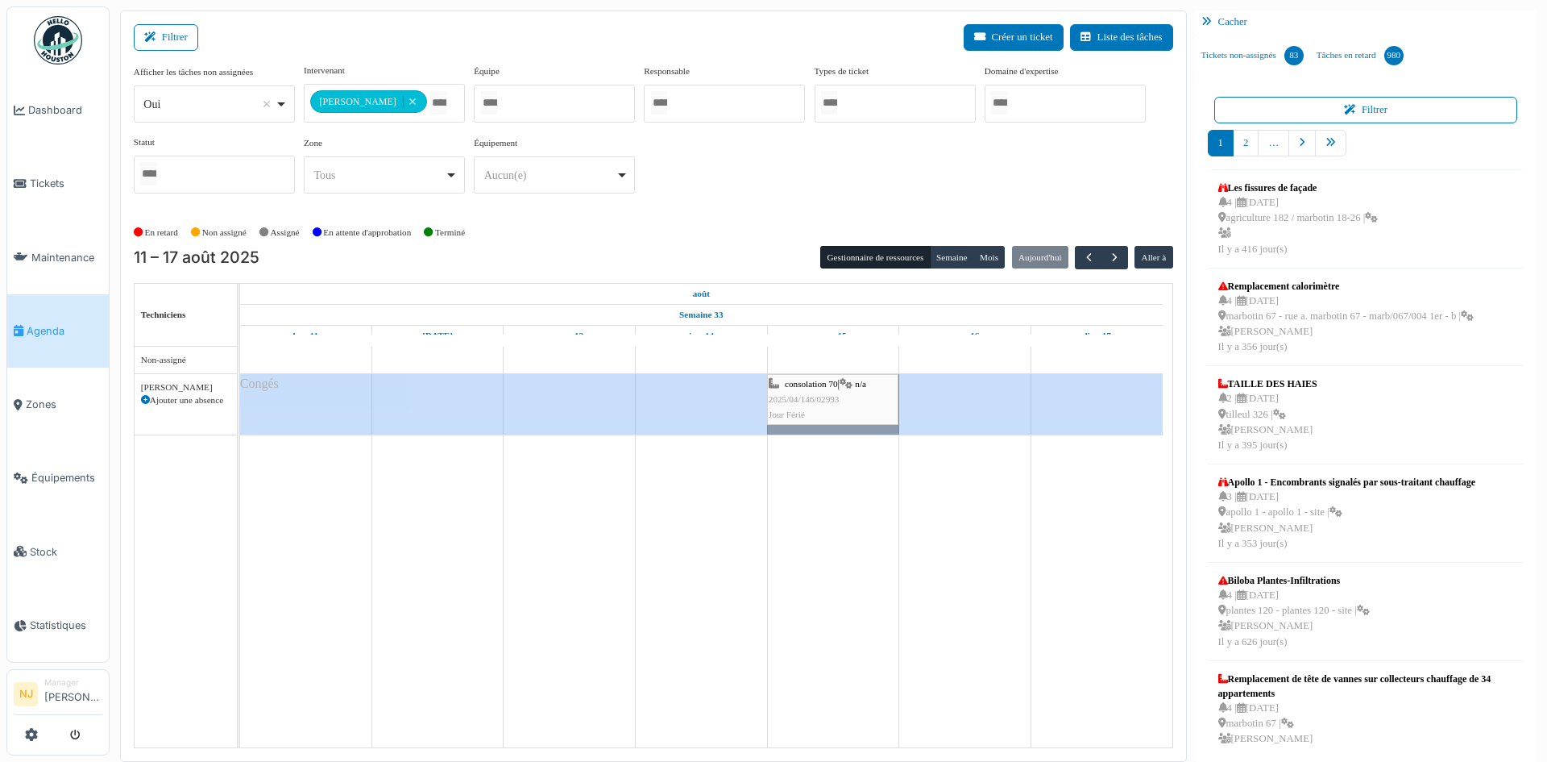
click at [812, 394] on span "2025/04/146/02993" at bounding box center [804, 399] width 71 height 10
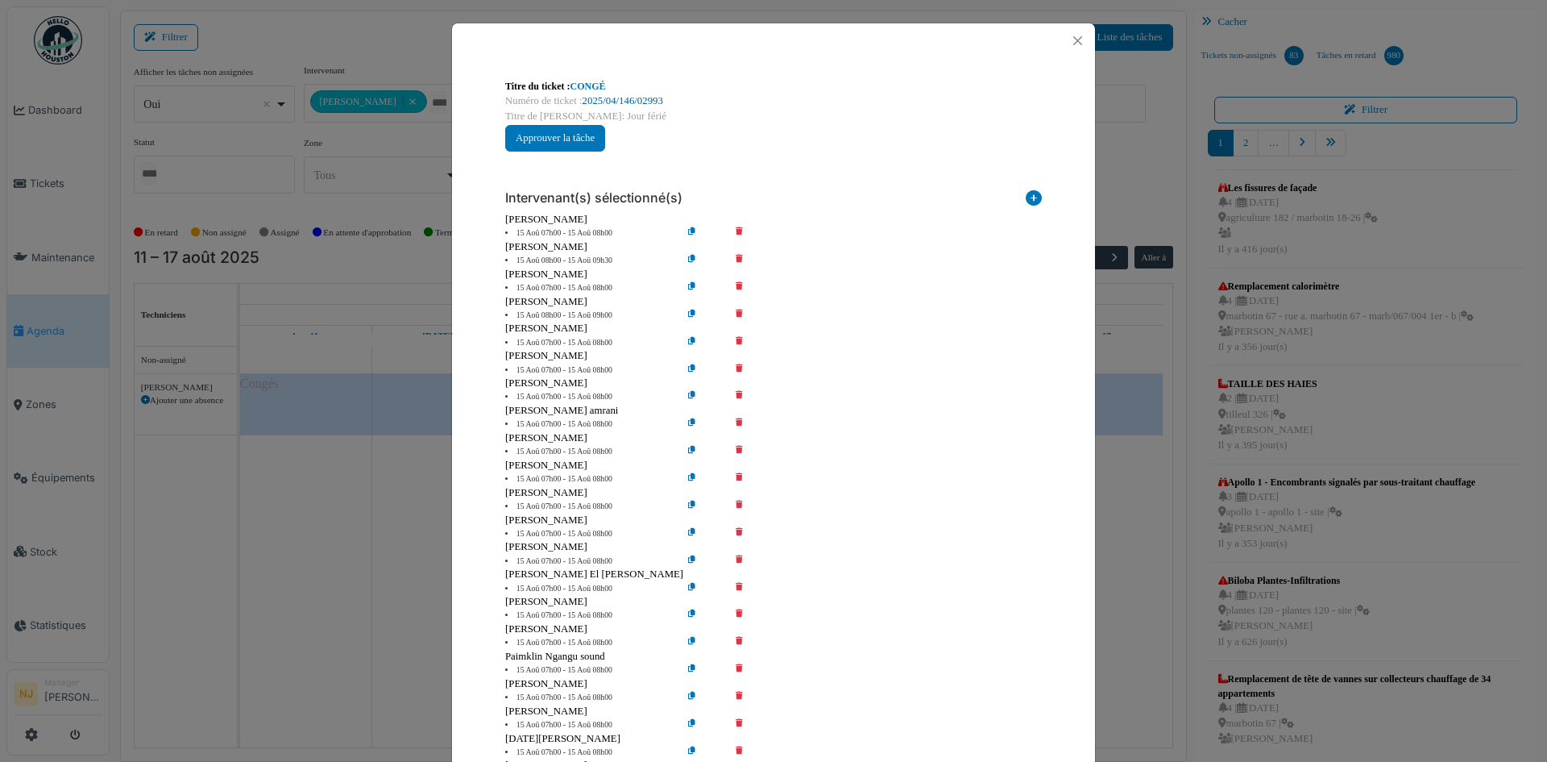
click at [621, 100] on link "2025/04/146/02993" at bounding box center [623, 100] width 81 height 11
click at [1074, 32] on button "Close" at bounding box center [1078, 41] width 22 height 22
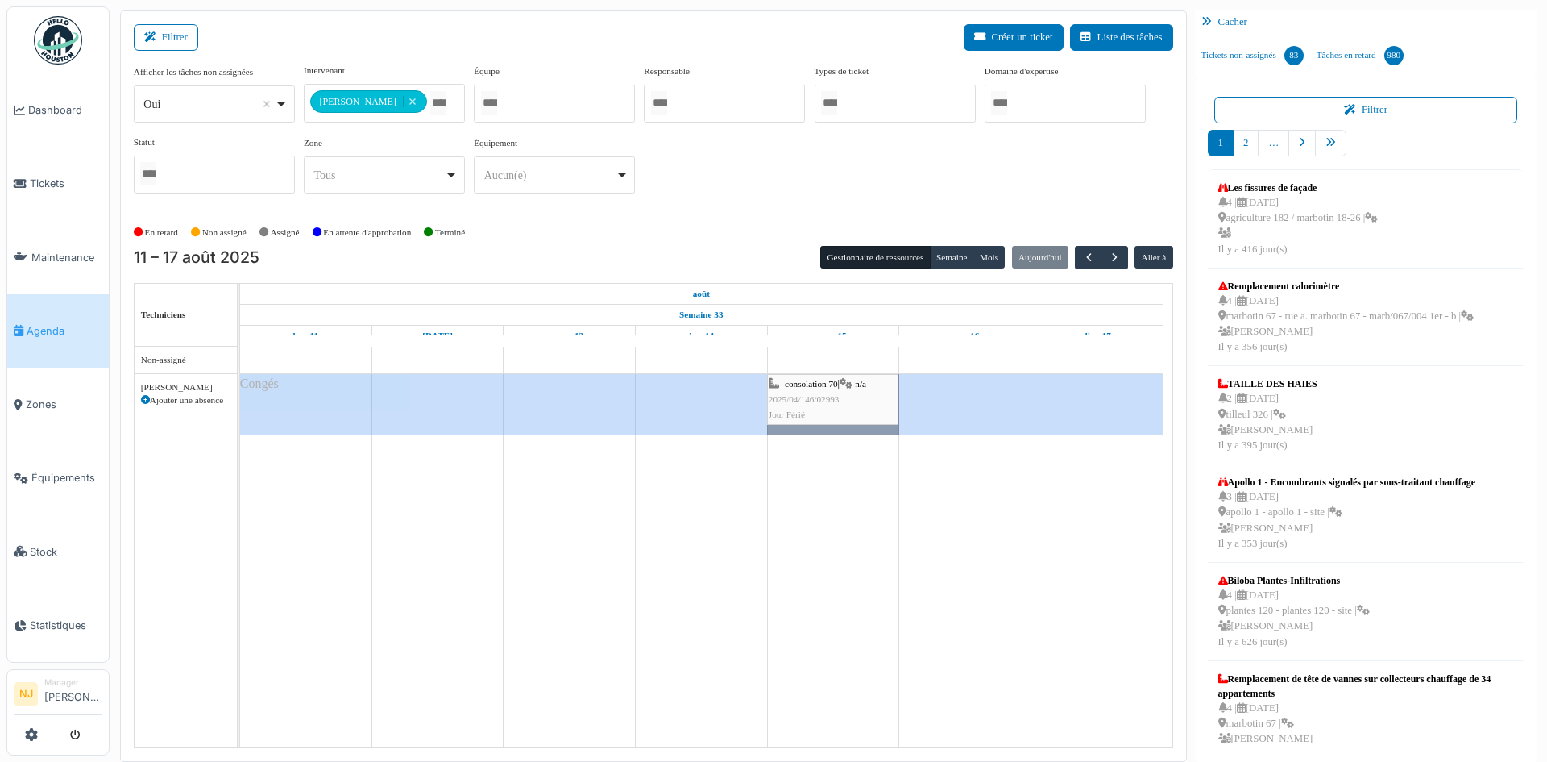
click at [61, 55] on img at bounding box center [58, 40] width 48 height 48
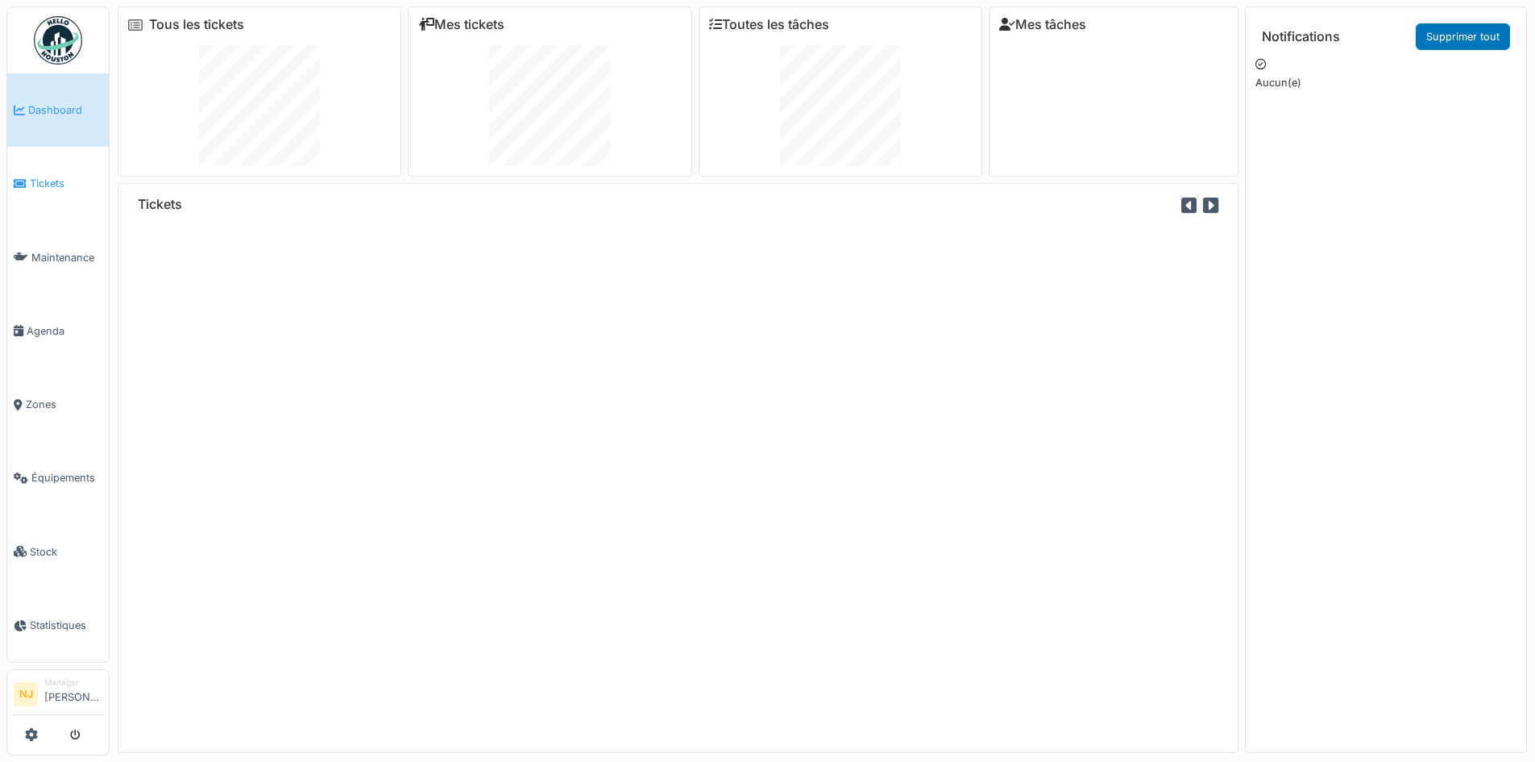
click at [45, 170] on link "Tickets" at bounding box center [58, 183] width 102 height 73
